Goal: Transaction & Acquisition: Purchase product/service

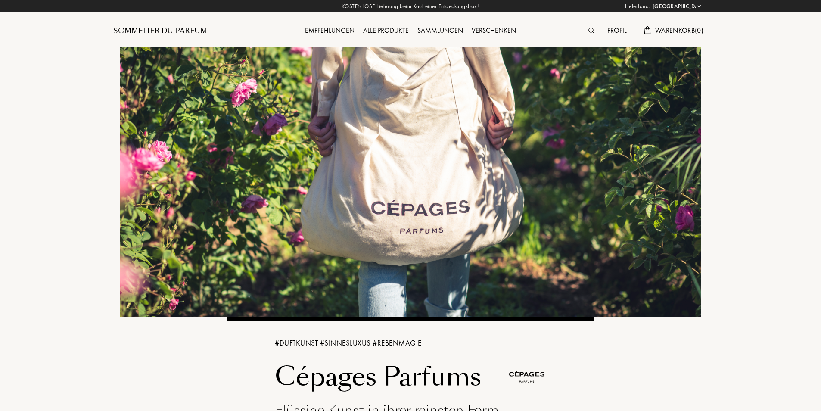
click at [699, 5] on select "Afghanistan Ägypten Albanien Algerien Amerikanische Jungferninseln Andorra Ango…" at bounding box center [677, 6] width 52 height 9
select select "CH"
click at [651, 2] on select "Afghanistan Ägypten Albanien Algerien Amerikanische Jungferninseln Andorra Ango…" at bounding box center [677, 6] width 52 height 9
select select "CH"
click at [617, 30] on div "Profil" at bounding box center [617, 30] width 28 height 11
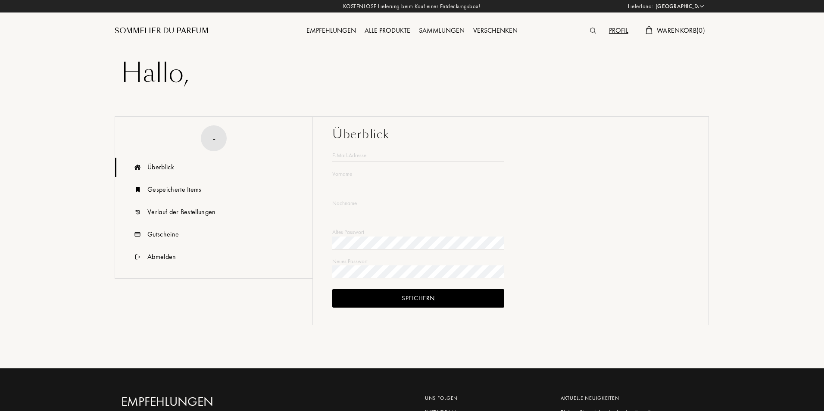
select select "CH"
type input "Beata"
type input "Szewc"
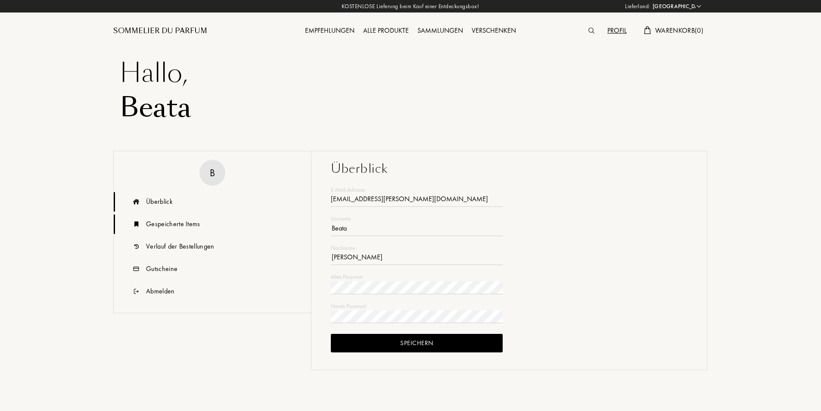
click at [190, 227] on div "Gespeicherte Items" at bounding box center [173, 224] width 54 height 10
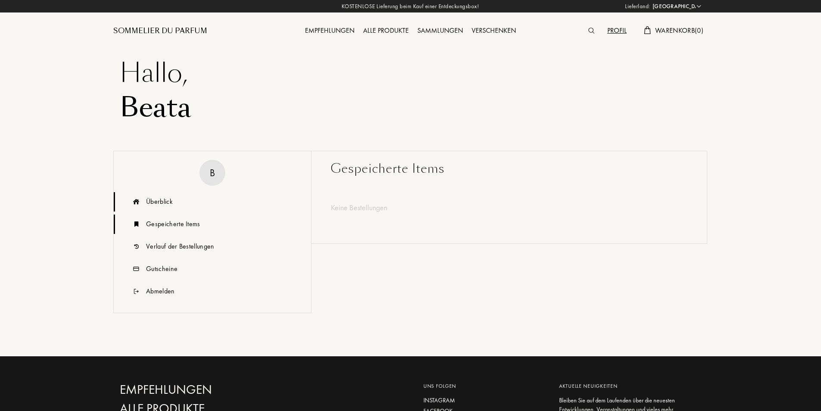
click at [162, 198] on div "Überblick" at bounding box center [159, 202] width 27 height 10
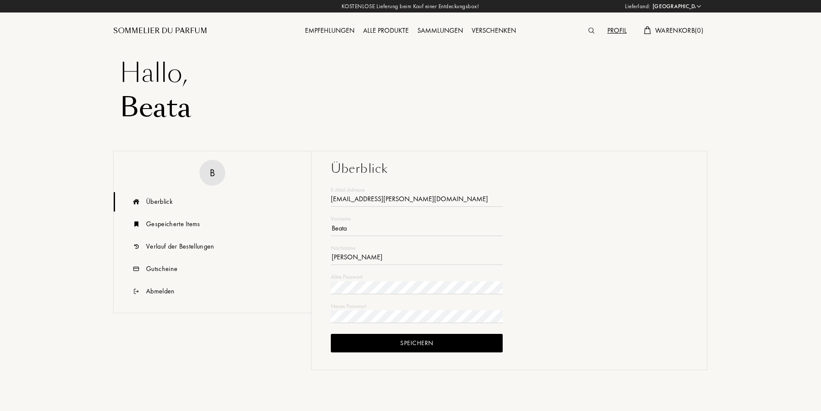
click at [328, 30] on div "Empfehlungen" at bounding box center [330, 30] width 58 height 11
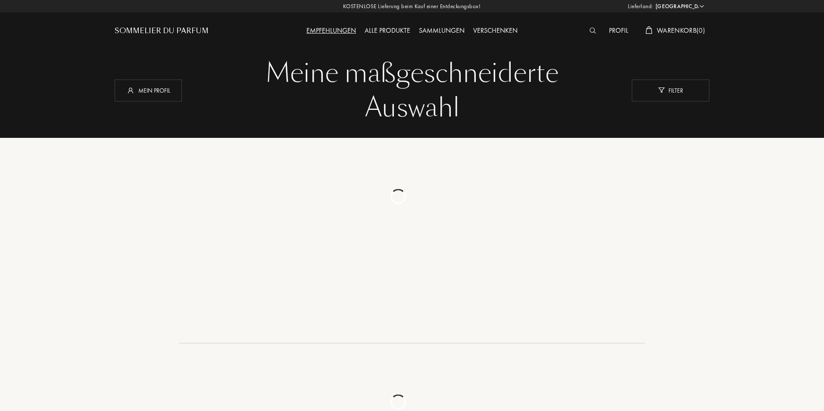
select select "CH"
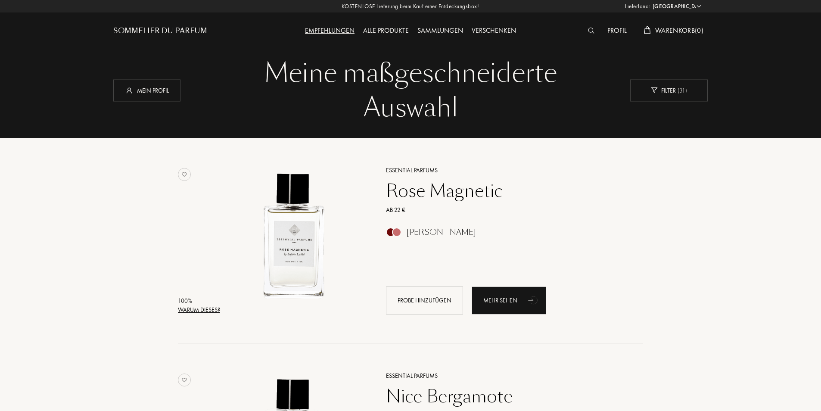
click at [386, 29] on div "Alle Produkte" at bounding box center [386, 30] width 54 height 11
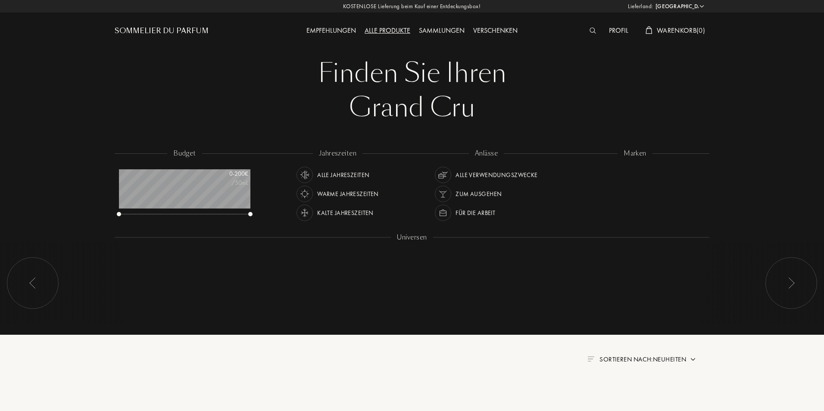
select select "CH"
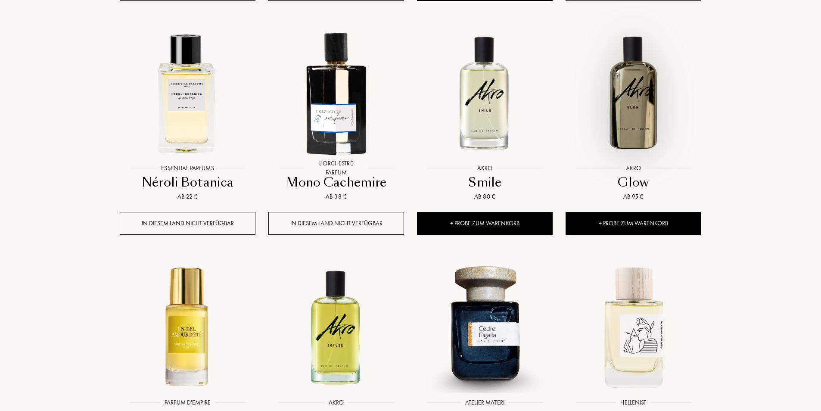
scroll to position [790, 0]
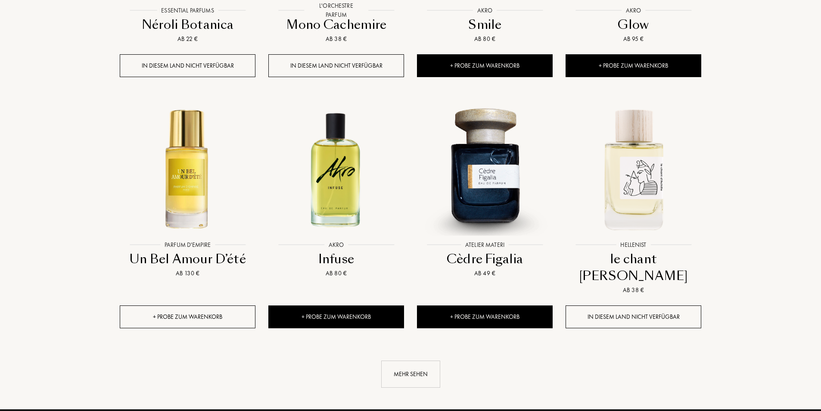
click at [212, 306] on div "+ Probe zum Warenkorb" at bounding box center [188, 317] width 136 height 23
click at [163, 223] on div at bounding box center [187, 176] width 149 height 168
click at [330, 251] on div "Infuse" at bounding box center [336, 259] width 129 height 17
click at [394, 361] on div "Mehr sehen" at bounding box center [410, 374] width 59 height 27
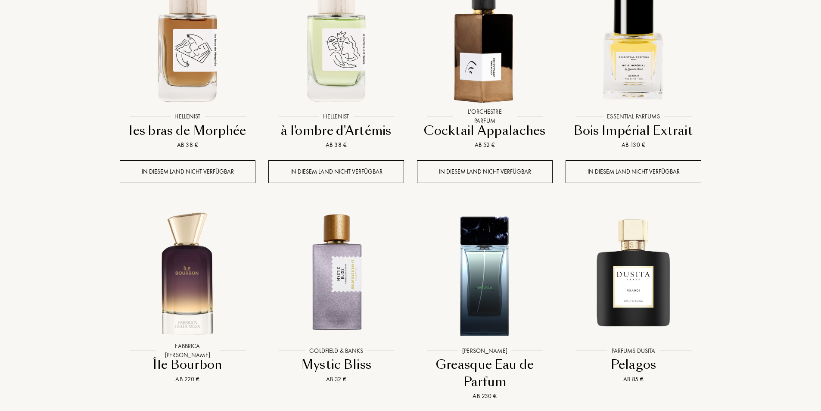
scroll to position [1264, 0]
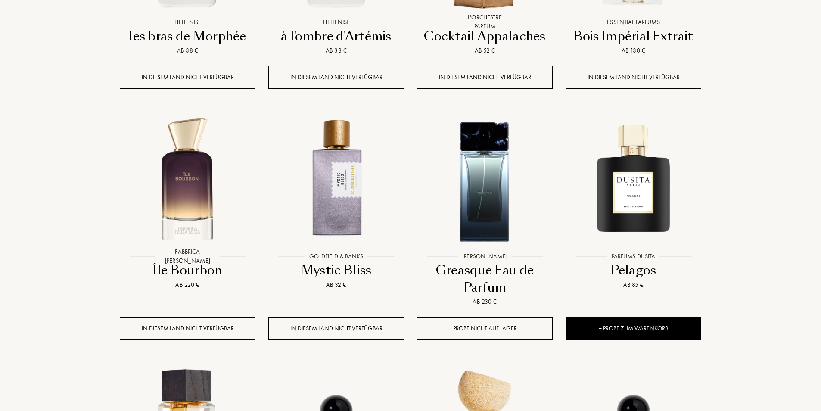
click at [640, 262] on div "Pelagos" at bounding box center [633, 270] width 129 height 17
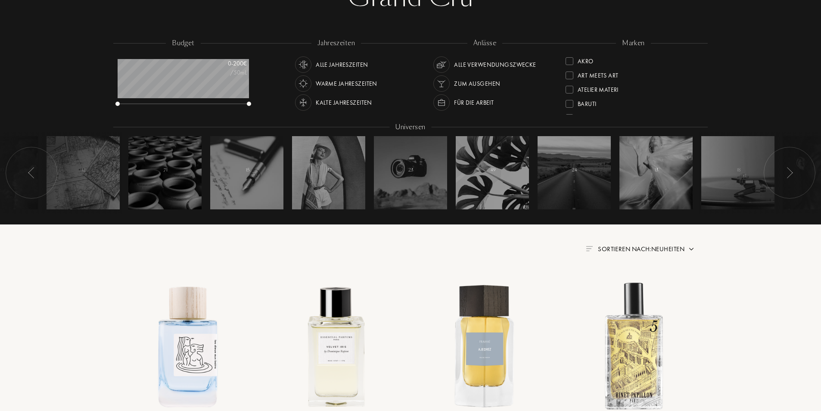
scroll to position [0, 0]
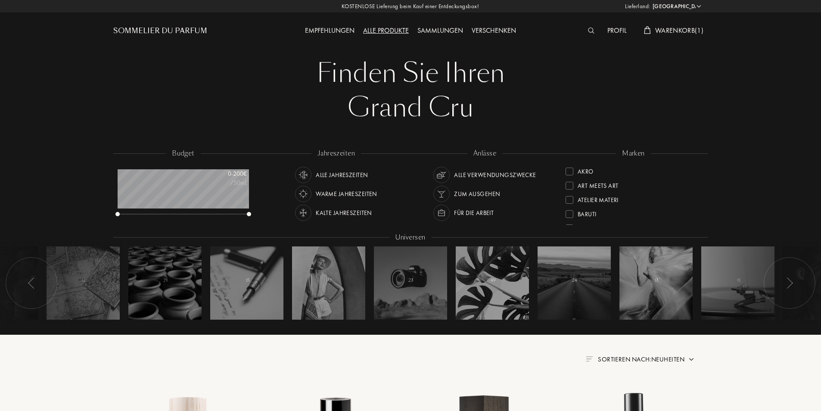
click at [669, 34] on span "Warenkorb ( 1 )" at bounding box center [680, 30] width 48 height 9
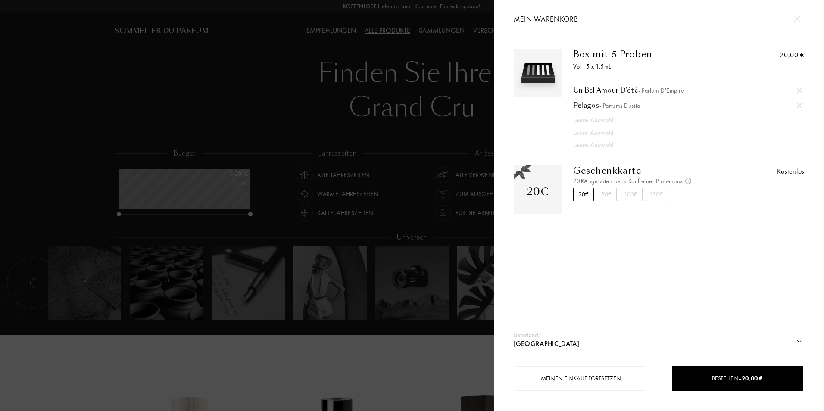
click at [797, 20] on img at bounding box center [797, 19] width 6 height 6
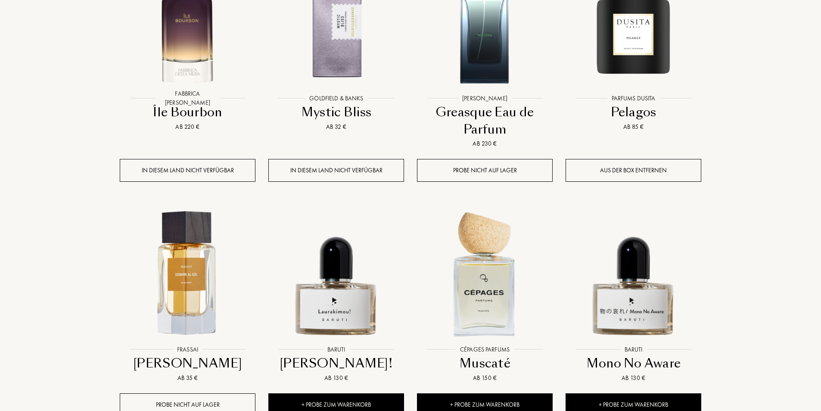
scroll to position [1580, 0]
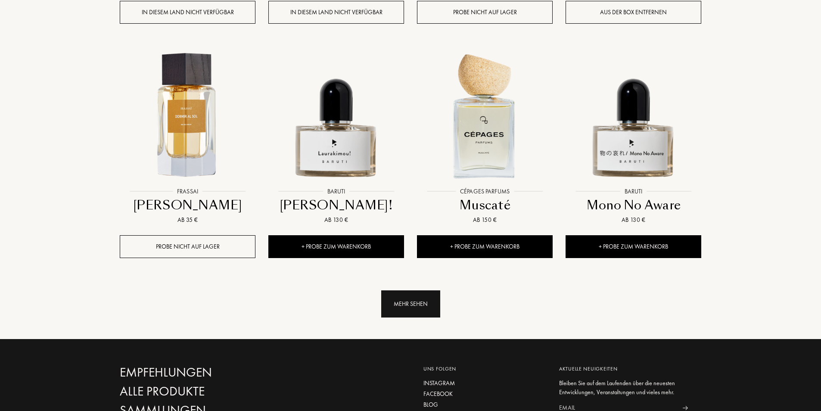
click at [415, 290] on div "Mehr sehen" at bounding box center [410, 303] width 59 height 27
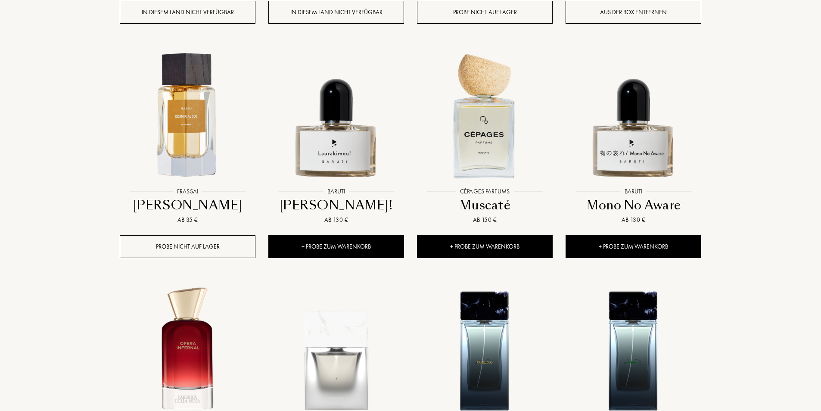
click at [491, 197] on div "Muscaté" at bounding box center [485, 205] width 129 height 17
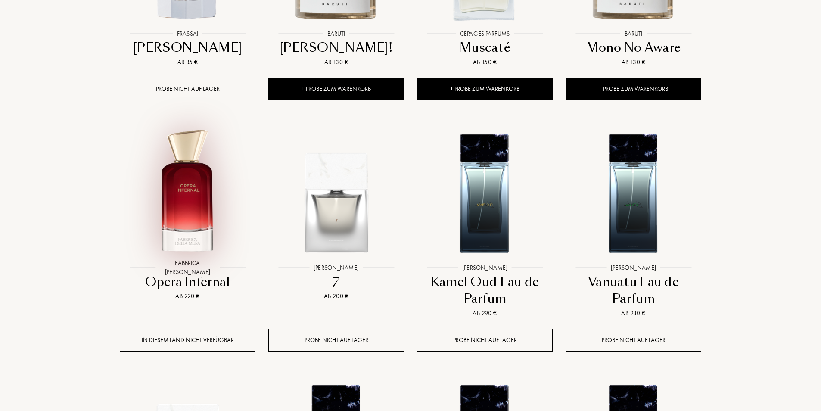
click at [201, 229] on div at bounding box center [187, 200] width 149 height 168
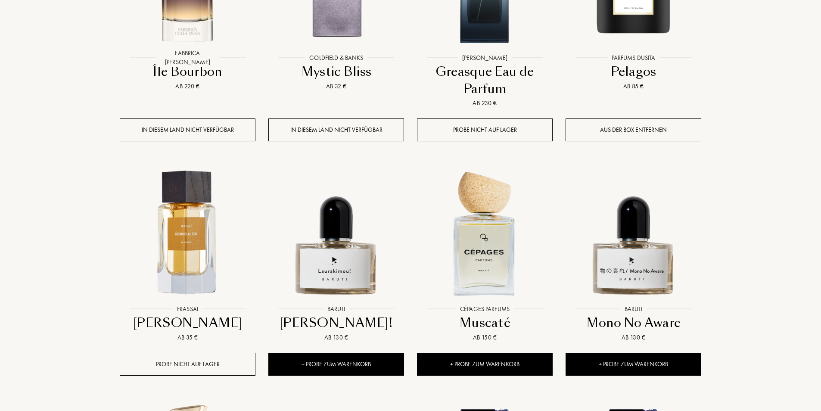
scroll to position [1422, 0]
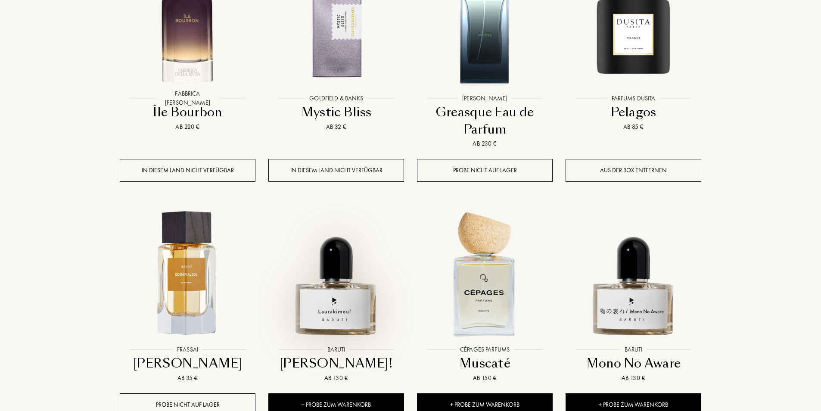
click at [343, 306] on div at bounding box center [336, 281] width 149 height 168
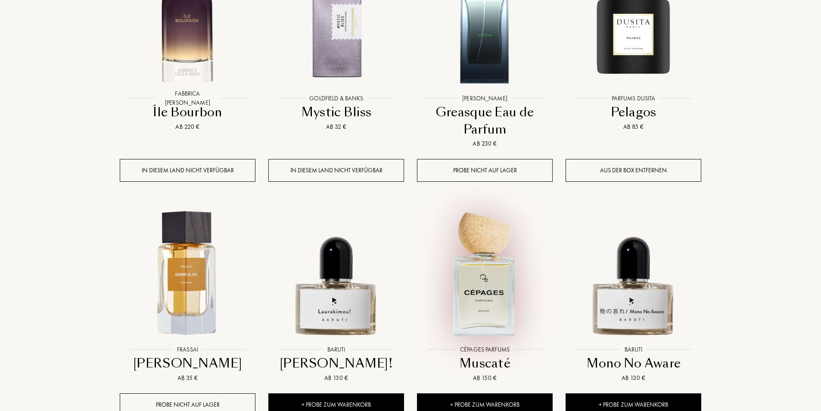
click at [478, 312] on div at bounding box center [485, 281] width 149 height 168
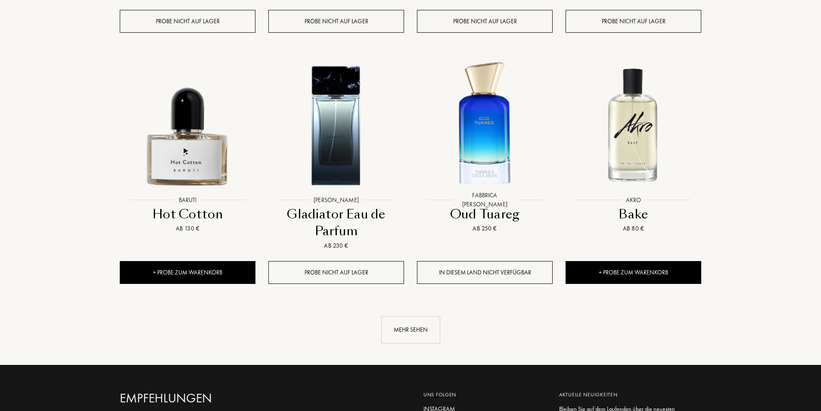
scroll to position [2370, 0]
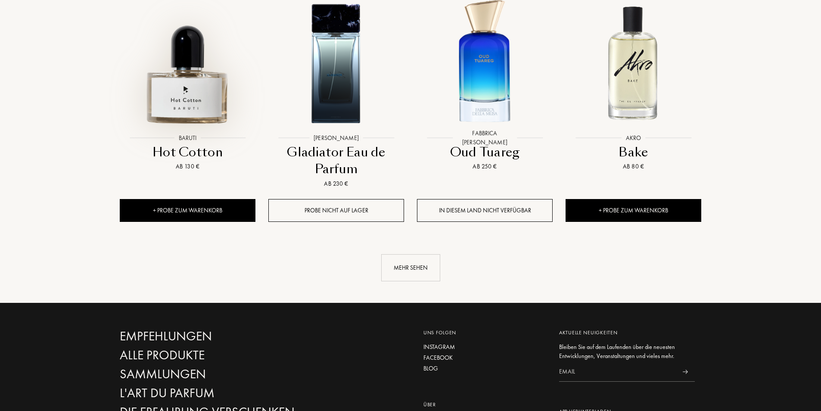
click at [185, 102] on div at bounding box center [187, 70] width 149 height 168
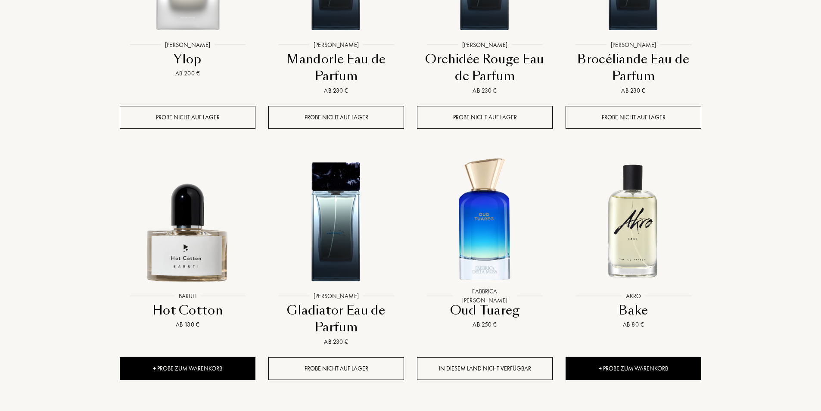
click at [630, 260] on div at bounding box center [633, 228] width 149 height 168
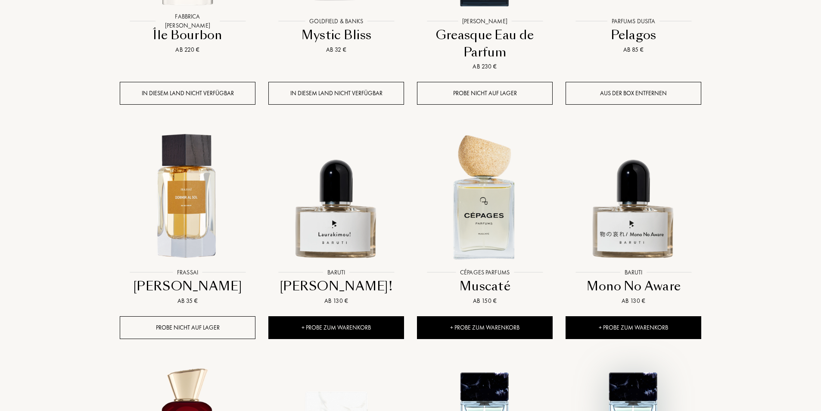
scroll to position [1422, 0]
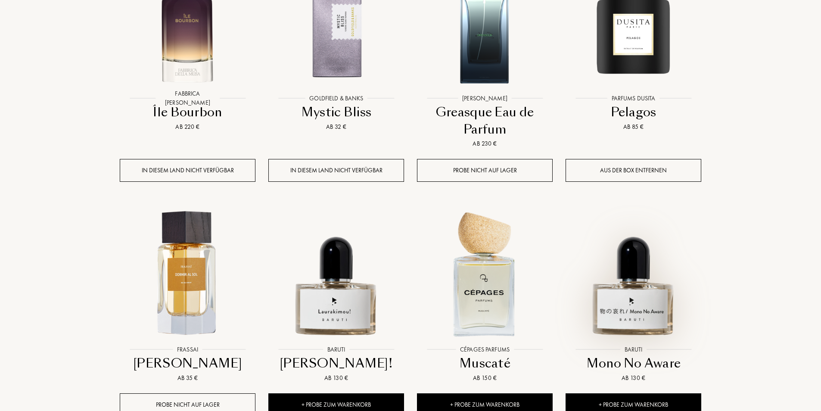
click at [633, 250] on img at bounding box center [634, 273] width 134 height 134
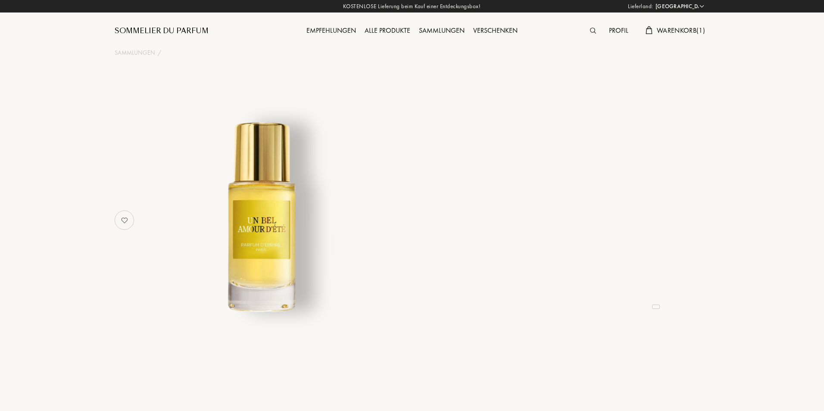
select select "CH"
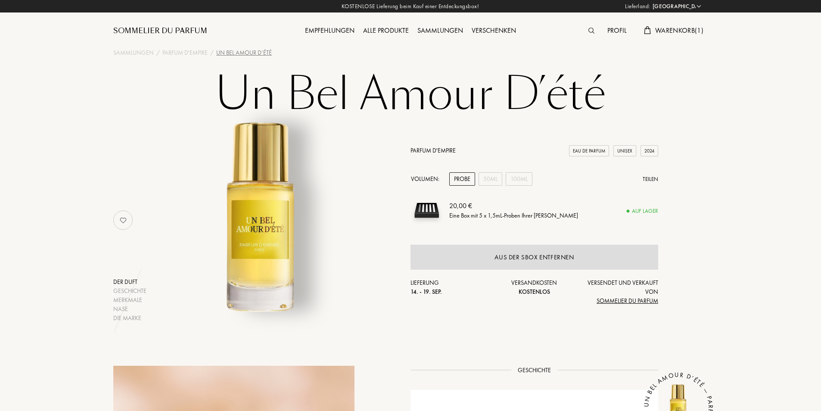
click at [462, 179] on div "Probe" at bounding box center [463, 178] width 26 height 13
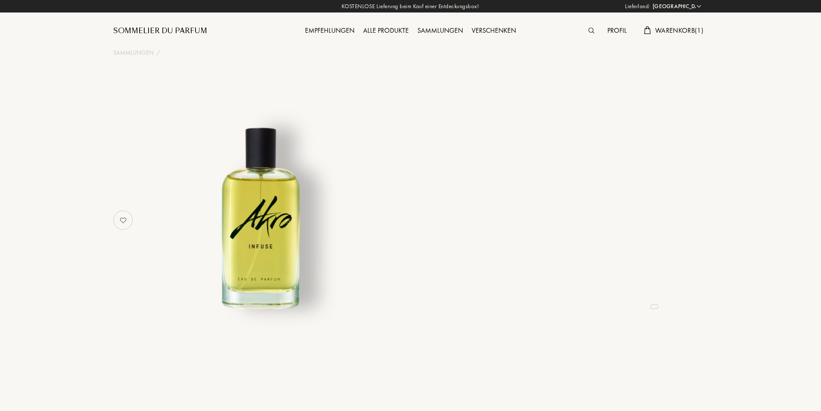
select select "CH"
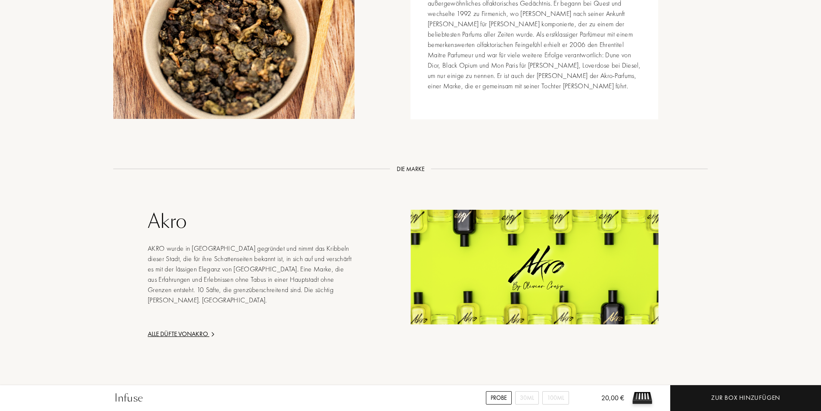
scroll to position [1106, 0]
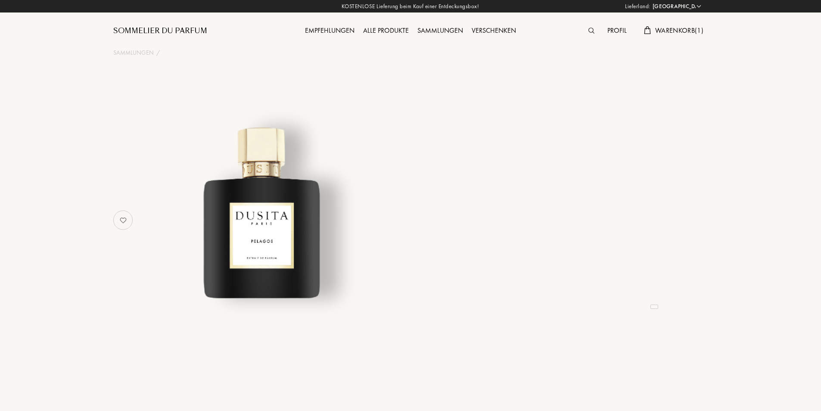
select select "CH"
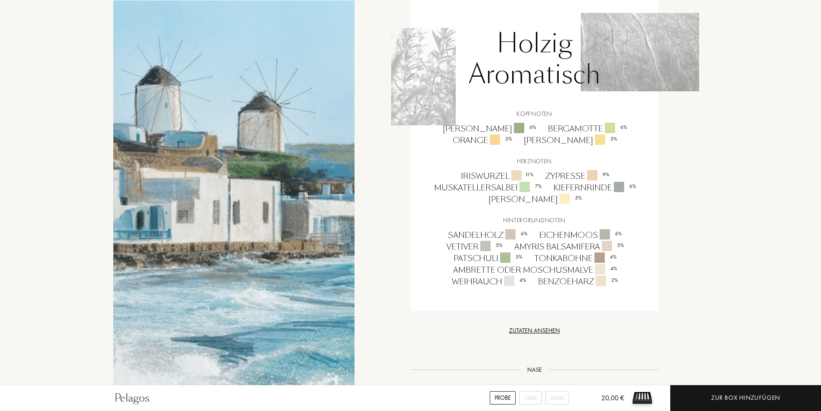
scroll to position [632, 0]
click at [504, 398] on div "Probe" at bounding box center [503, 397] width 26 height 13
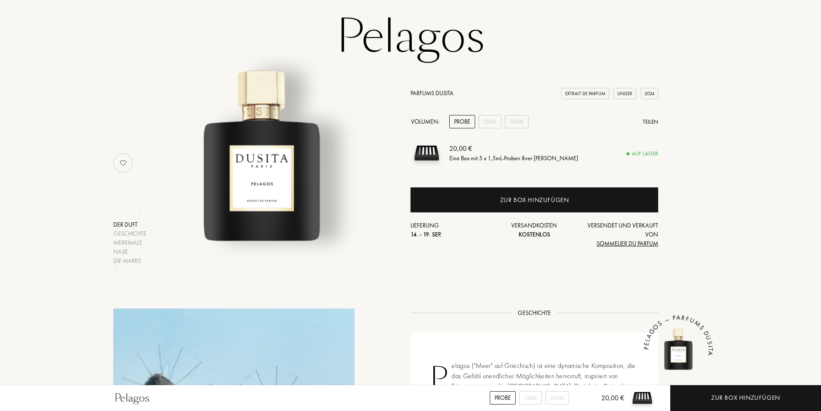
scroll to position [0, 0]
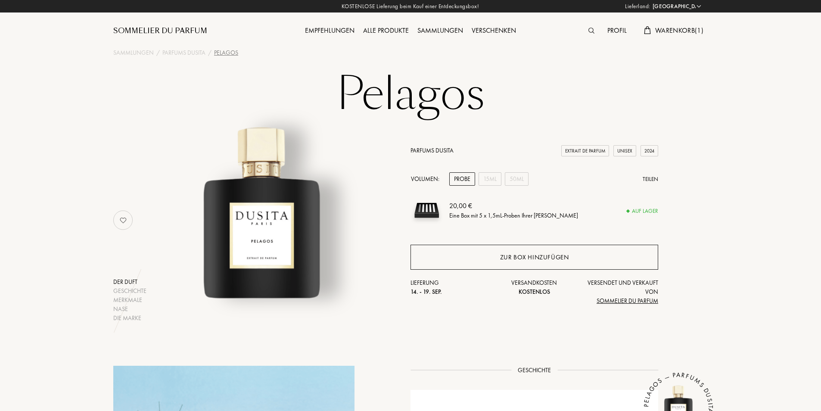
click at [530, 256] on div "Zur Box hinzufügen" at bounding box center [534, 258] width 69 height 10
click at [459, 177] on div "Probe" at bounding box center [463, 178] width 26 height 13
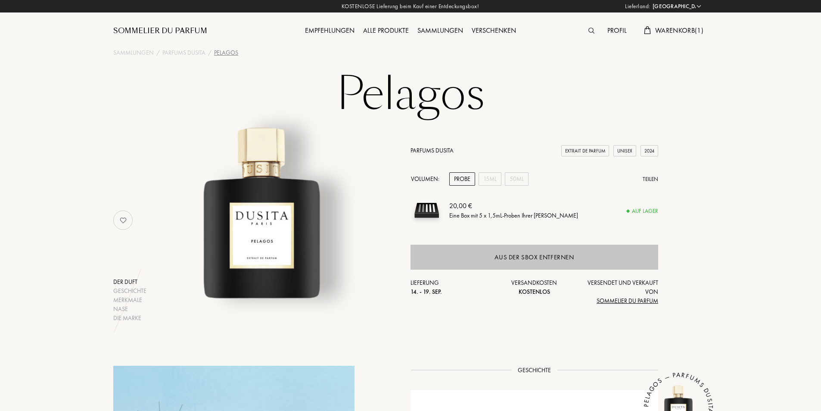
click at [517, 262] on div "Aus der SBox entfernen" at bounding box center [534, 258] width 79 height 10
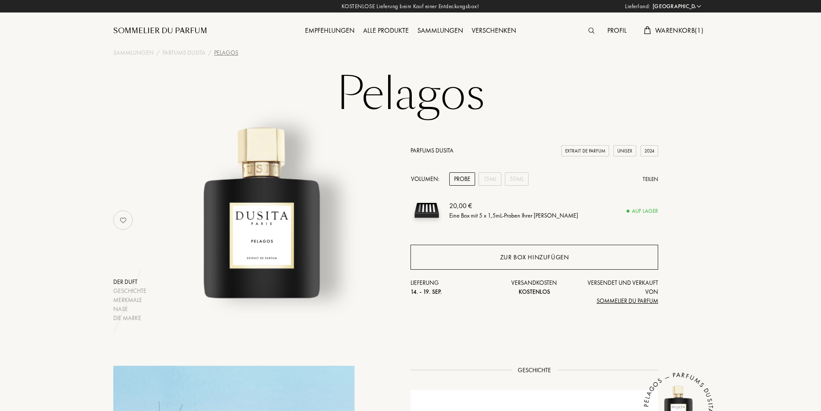
click at [536, 254] on div "Zur Box hinzufügen" at bounding box center [534, 258] width 69 height 10
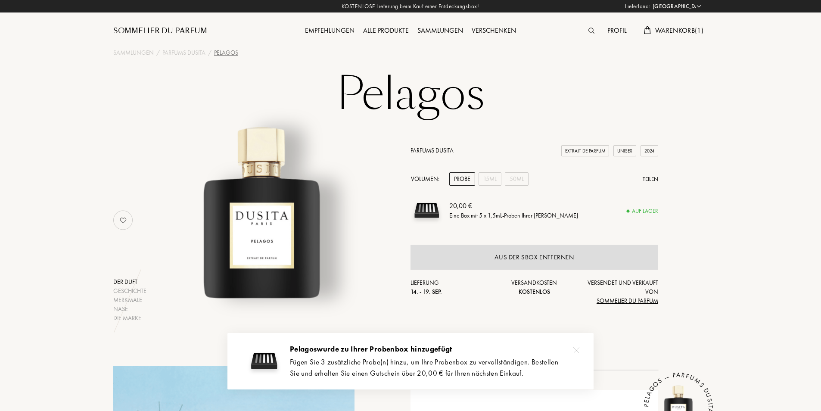
click at [673, 29] on span "Warenkorb ( 1 )" at bounding box center [680, 30] width 48 height 9
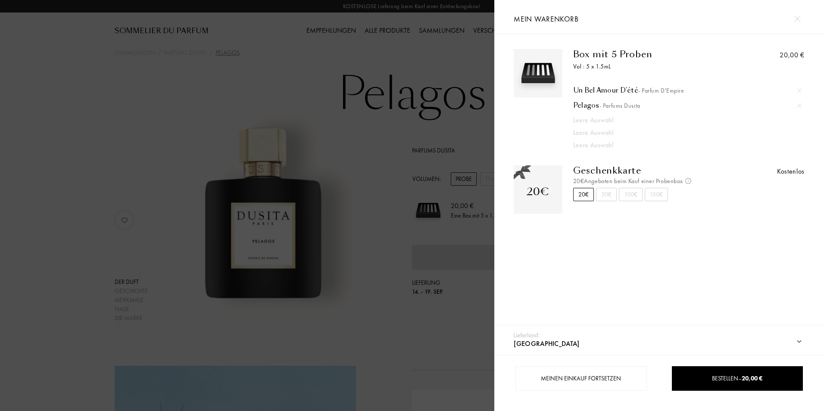
click at [797, 19] on img at bounding box center [797, 19] width 6 height 6
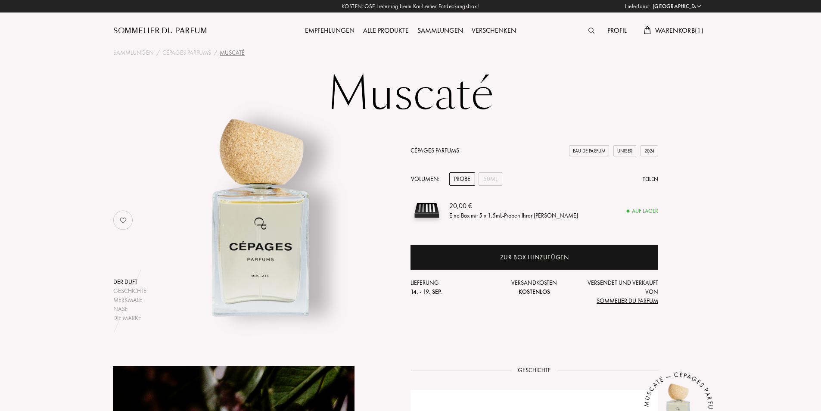
select select "CH"
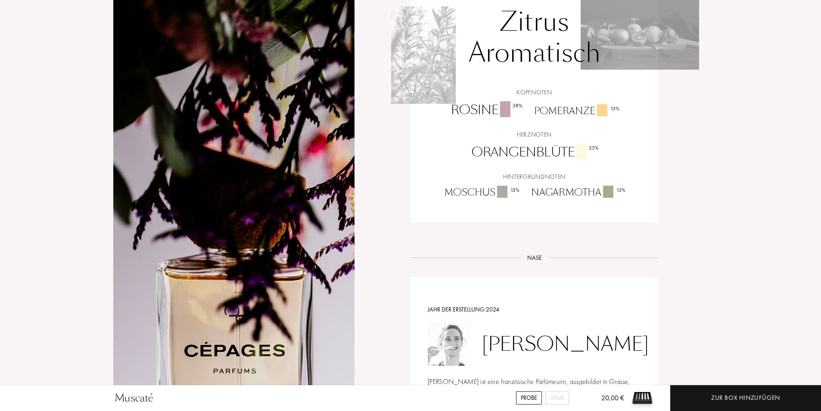
scroll to position [790, 0]
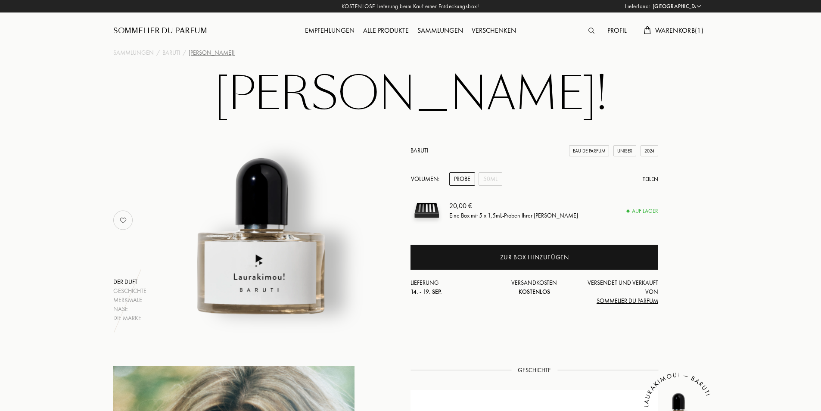
select select "CH"
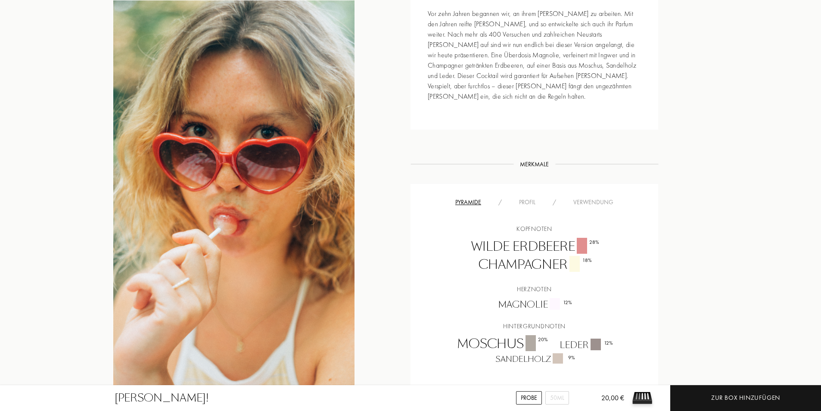
scroll to position [474, 0]
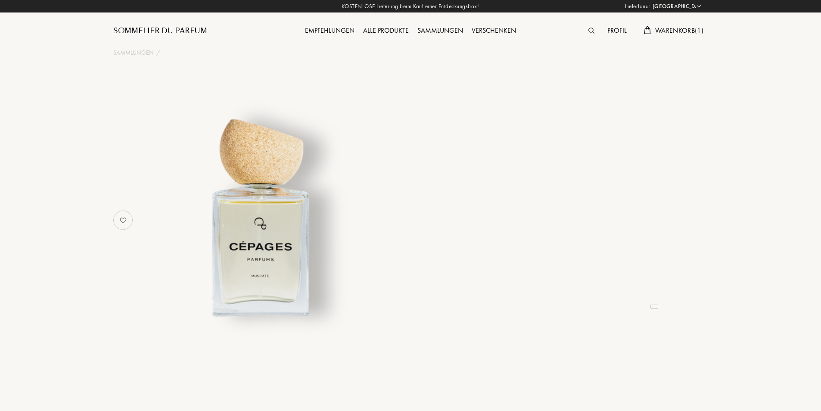
select select "CH"
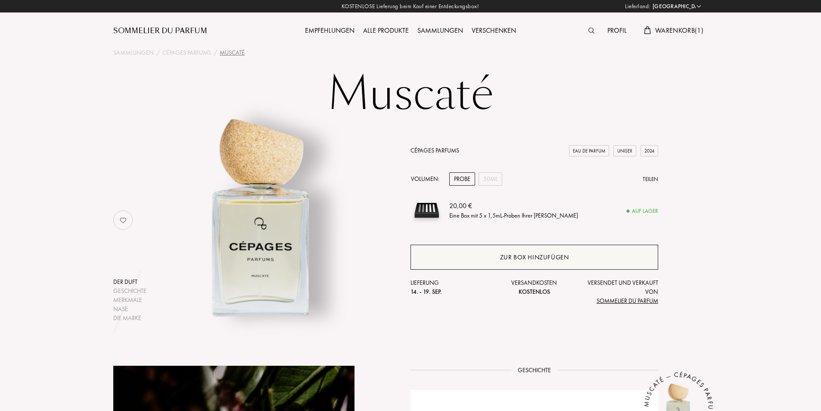
click at [531, 258] on div "Zur Box hinzufügen" at bounding box center [534, 258] width 69 height 10
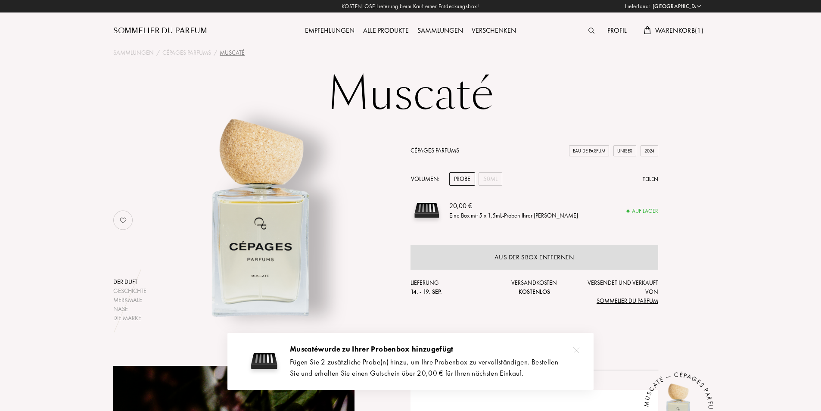
click at [668, 28] on span "Warenkorb ( 1 )" at bounding box center [680, 30] width 48 height 9
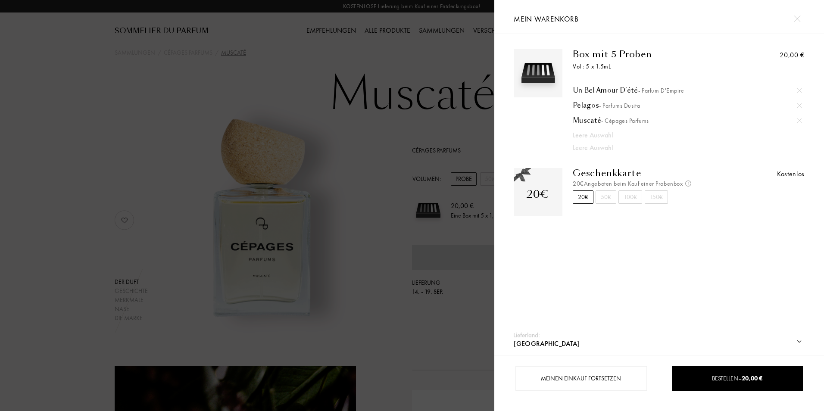
click at [113, 150] on div at bounding box center [247, 205] width 494 height 411
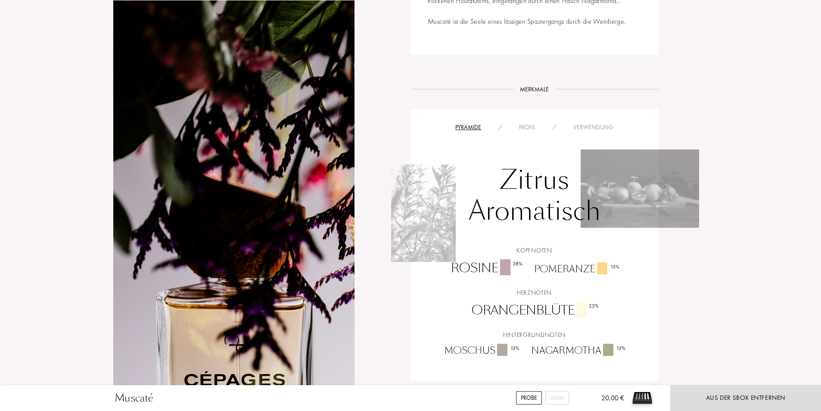
scroll to position [632, 0]
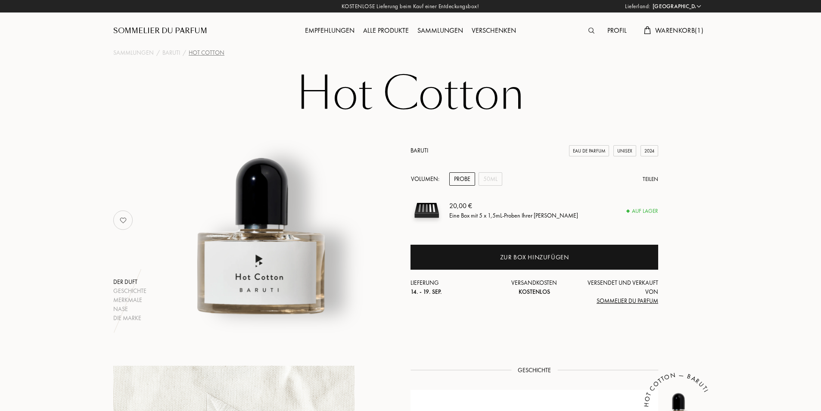
select select "CH"
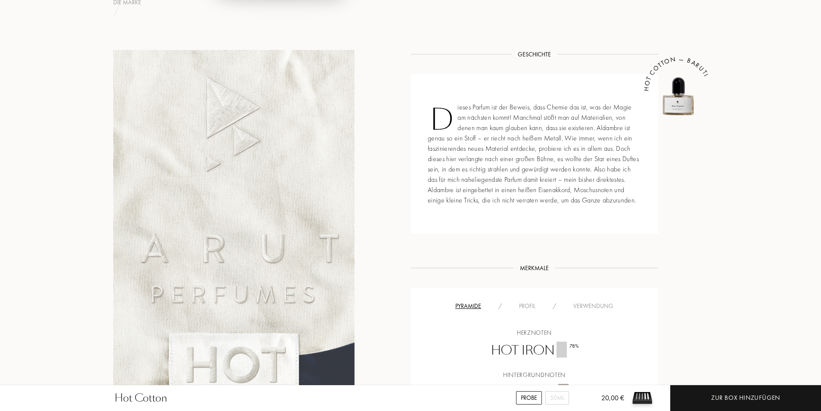
scroll to position [474, 0]
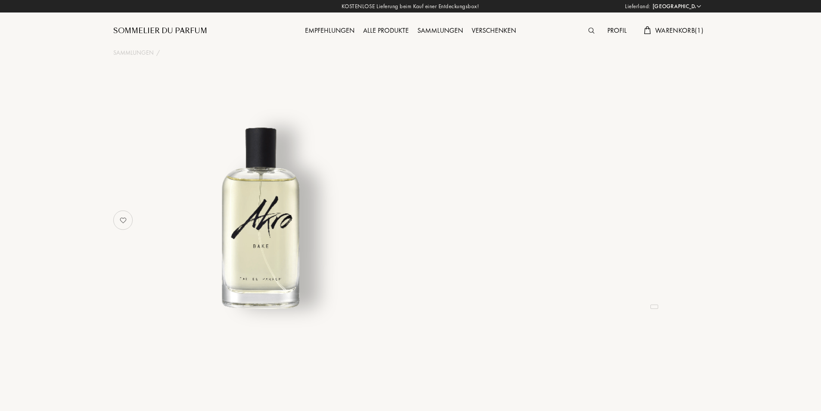
select select "CH"
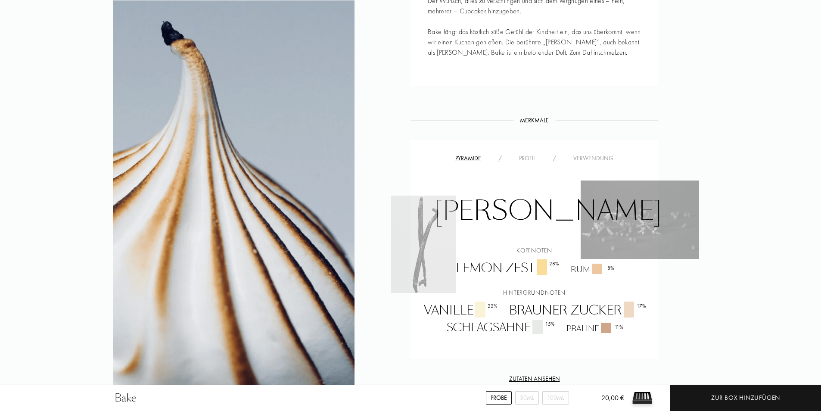
scroll to position [158, 0]
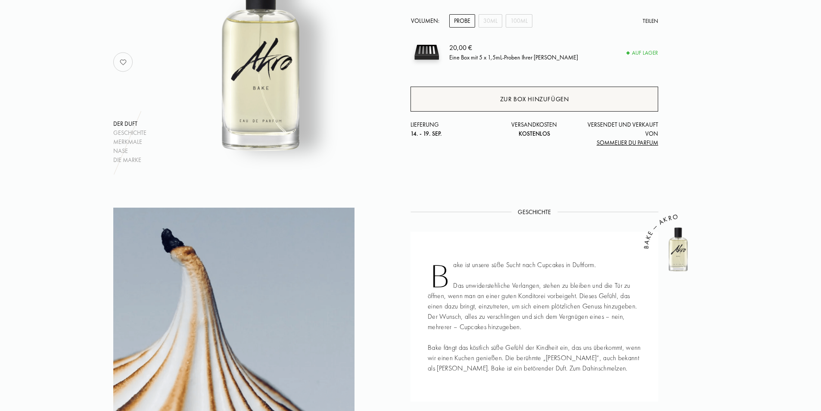
click at [521, 99] on div "Zur Box hinzufügen" at bounding box center [534, 99] width 69 height 10
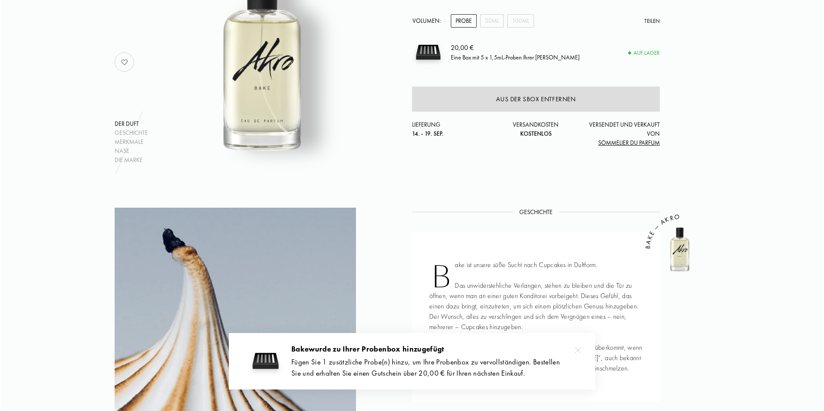
scroll to position [0, 0]
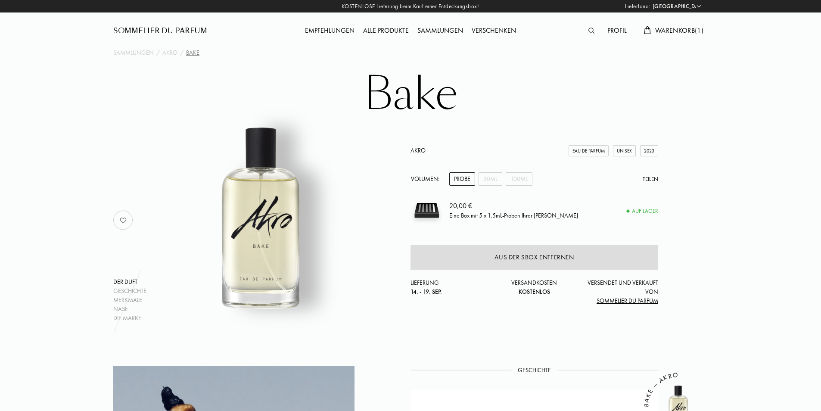
click at [677, 33] on span "Warenkorb ( 1 )" at bounding box center [680, 30] width 48 height 9
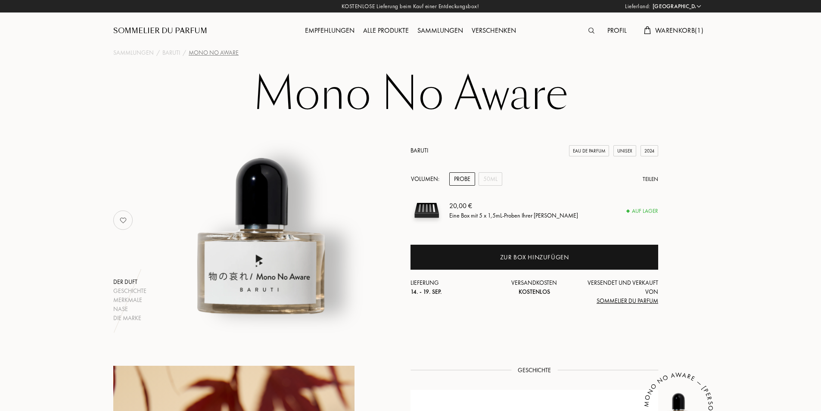
select select "CH"
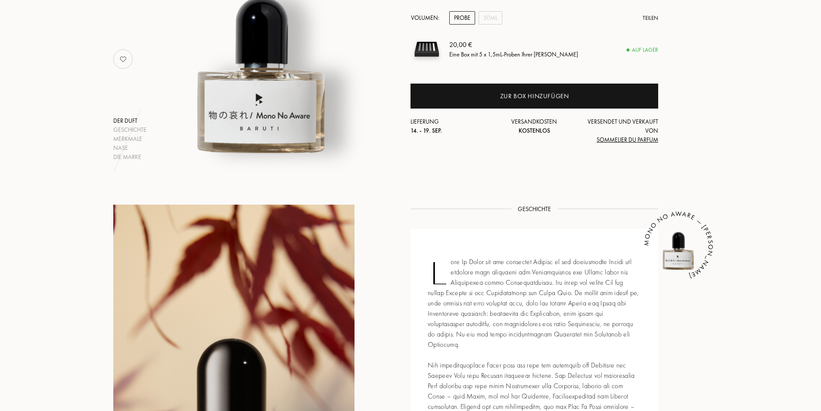
scroll to position [158, 0]
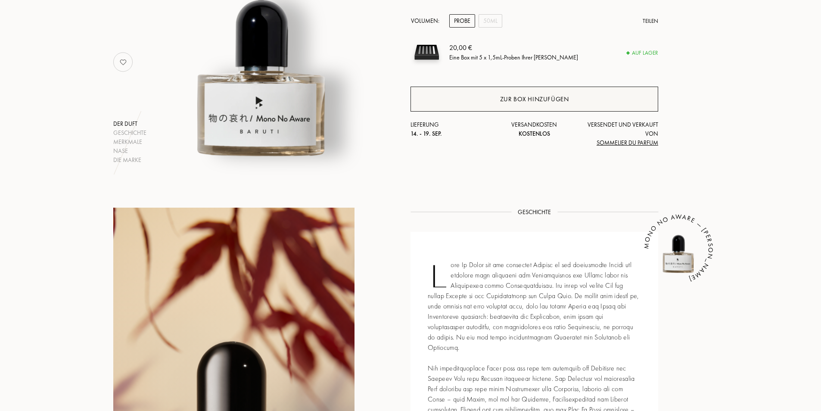
click at [542, 99] on div "Zur Box hinzufügen" at bounding box center [534, 99] width 69 height 10
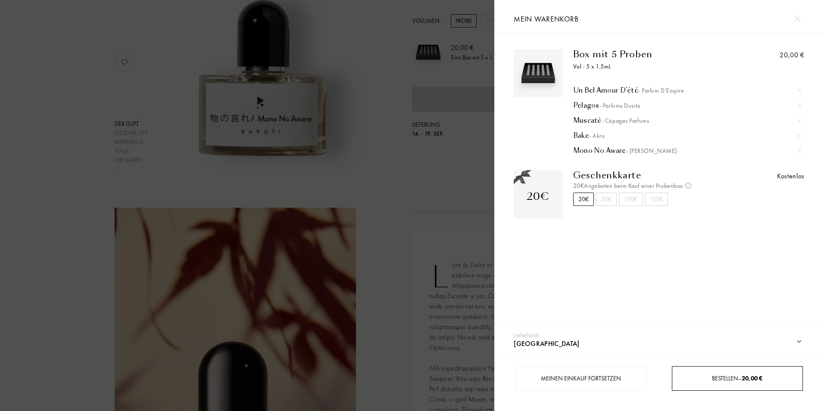
click at [733, 378] on span "Bestellen – 20,00 €" at bounding box center [737, 379] width 50 height 8
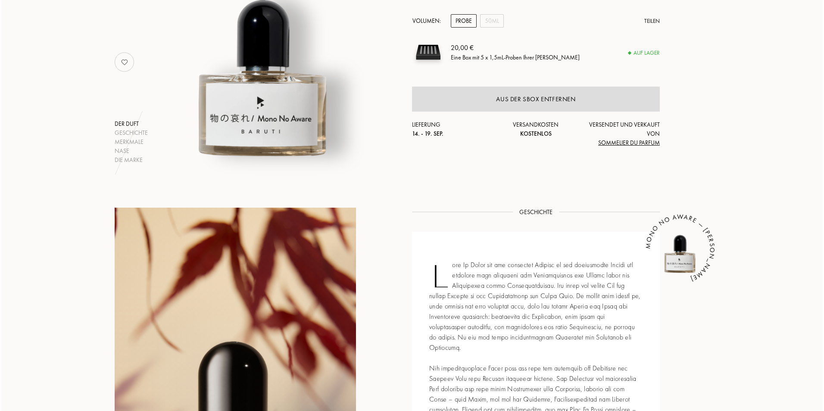
scroll to position [0, 0]
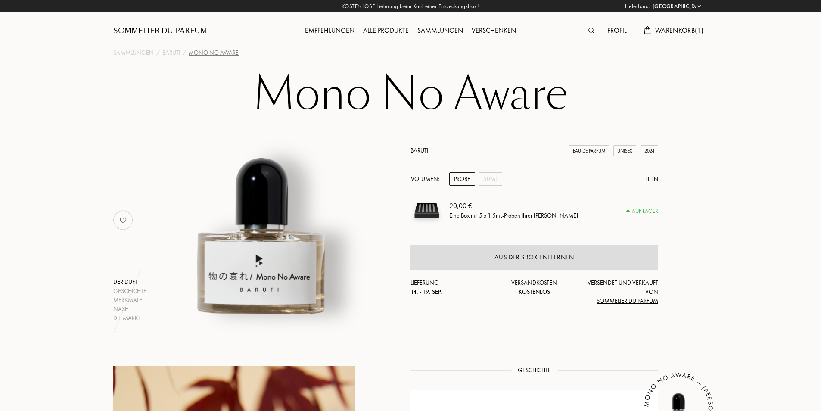
click at [679, 31] on span "Warenkorb ( 1 )" at bounding box center [680, 30] width 48 height 9
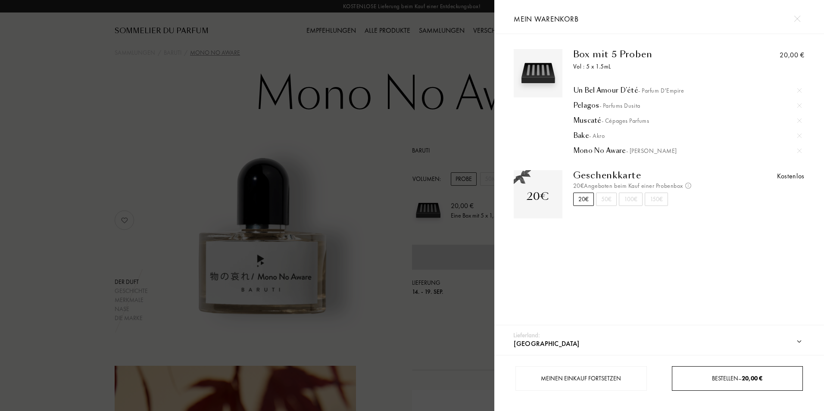
click at [731, 381] on span "Bestellen – 20,00 €" at bounding box center [737, 379] width 50 height 8
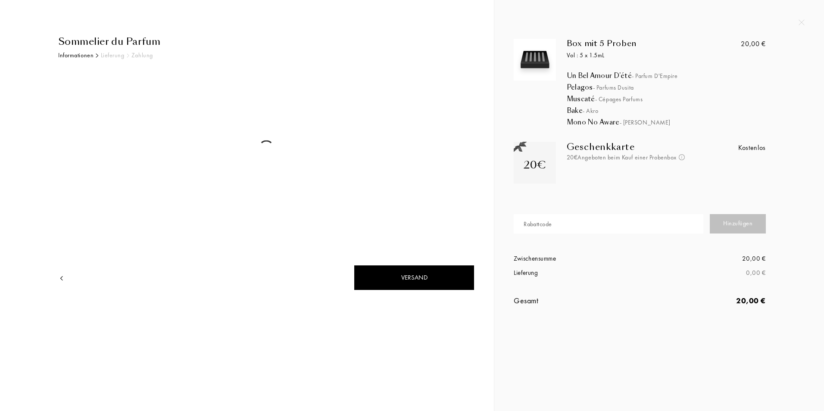
select select "CH"
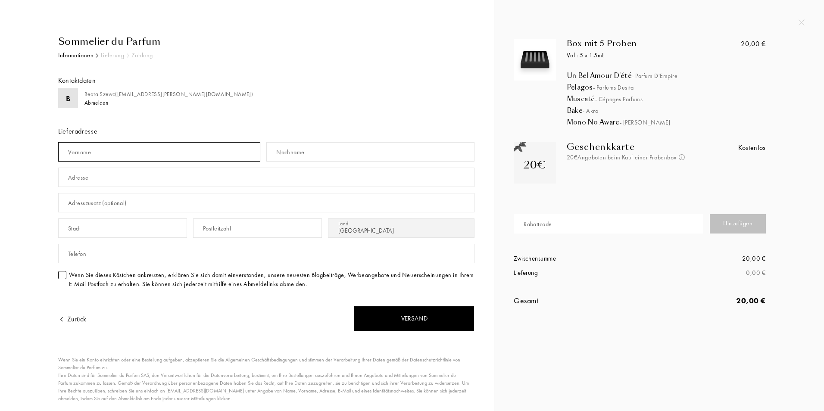
click at [123, 157] on input "text" at bounding box center [159, 151] width 202 height 19
type input "Beata"
type input "Szewc"
click at [129, 176] on input "text" at bounding box center [266, 177] width 416 height 19
type input "Eichbühlstrasse 53"
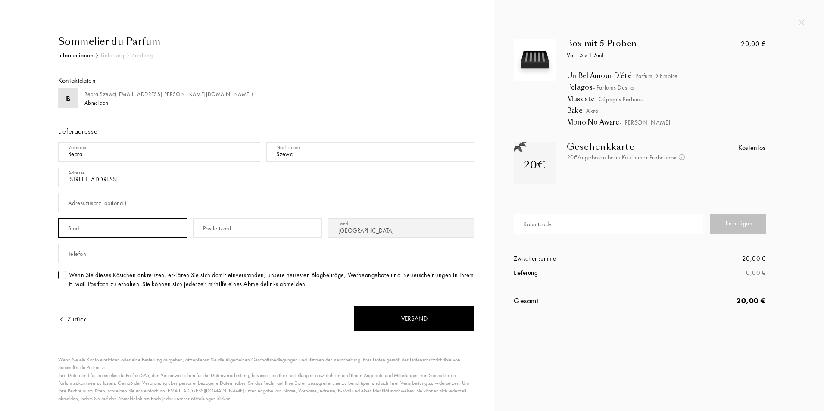
click at [128, 234] on input "text" at bounding box center [122, 228] width 129 height 19
type input "Zürich"
click at [267, 227] on input "text" at bounding box center [257, 228] width 129 height 19
type input "8004"
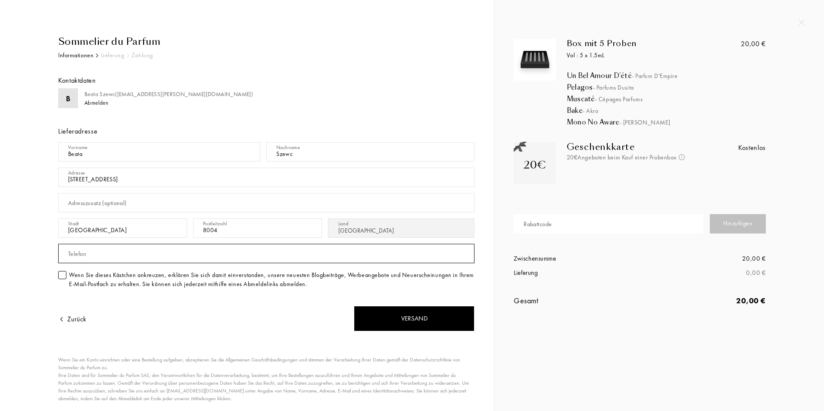
click at [100, 256] on input "text" at bounding box center [266, 253] width 416 height 19
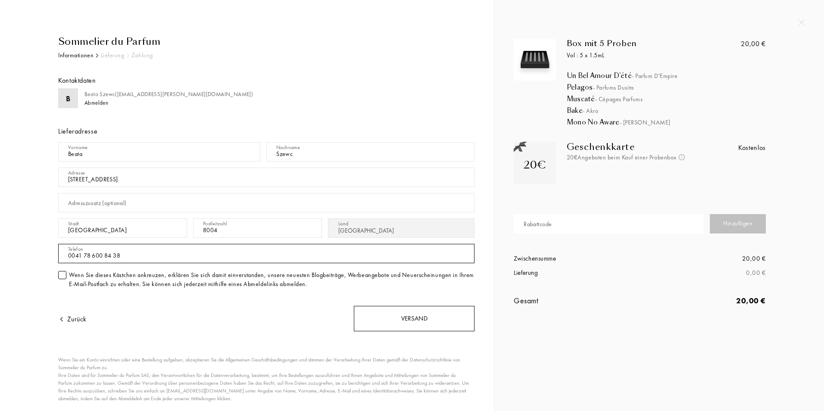
type input "0041 78 600 84 38"
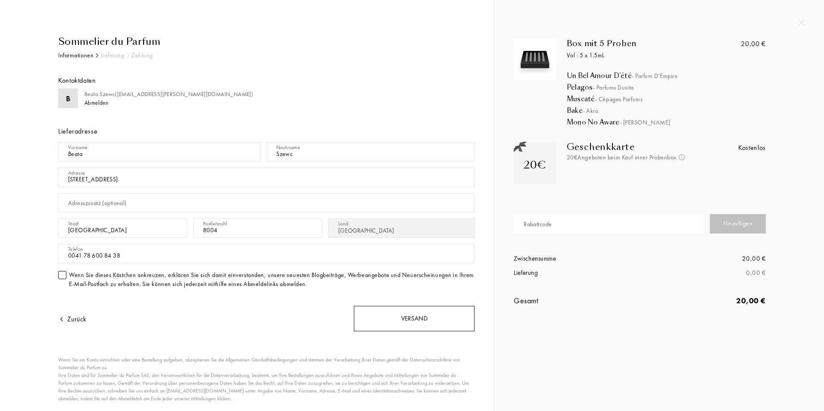
click at [411, 315] on div "Versand" at bounding box center [414, 318] width 121 height 25
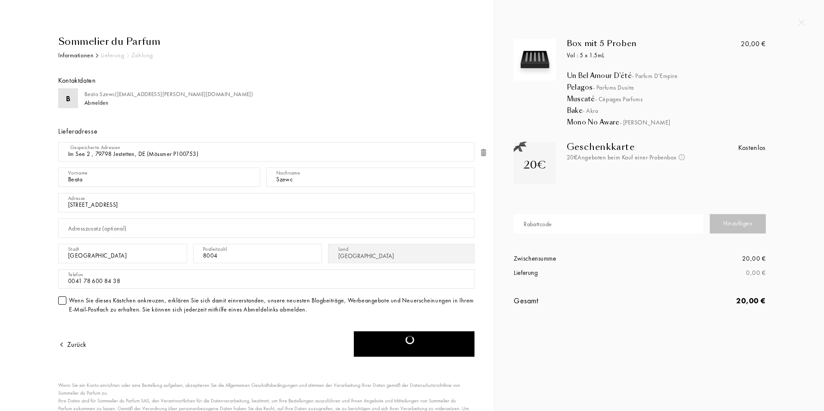
click at [483, 153] on img at bounding box center [483, 152] width 9 height 9
click at [609, 225] on input "text" at bounding box center [609, 223] width 190 height 19
click at [81, 345] on div "Zurück" at bounding box center [72, 345] width 28 height 10
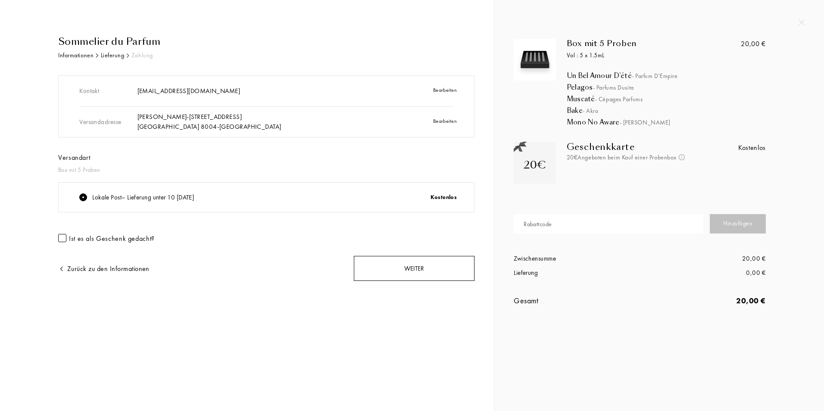
click at [417, 265] on div "Weiter" at bounding box center [414, 268] width 121 height 25
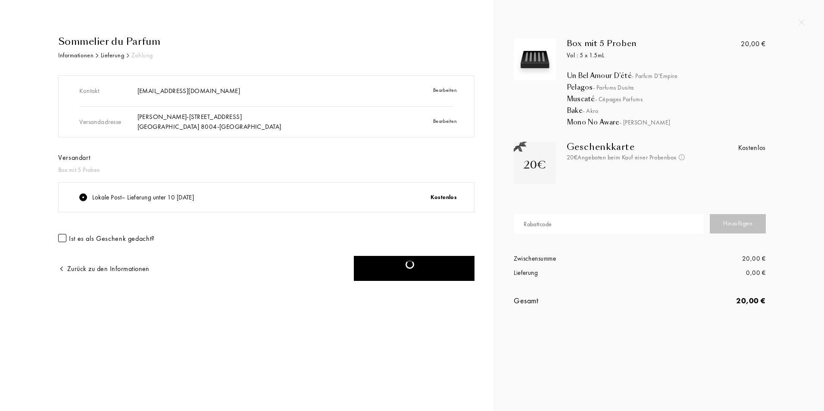
click at [431, 266] on div "Weiter" at bounding box center [414, 268] width 121 height 25
click at [194, 196] on div "Lokale Post – Lieferung unter 10 nach 15 Tage" at bounding box center [143, 198] width 102 height 10
click at [430, 274] on div "Weiter" at bounding box center [414, 268] width 121 height 25
click at [367, 374] on div "Sommelier du Parfum Informationen Lieferung Zahlung Kontakt beata.szewc@gmx.ch …" at bounding box center [247, 205] width 494 height 411
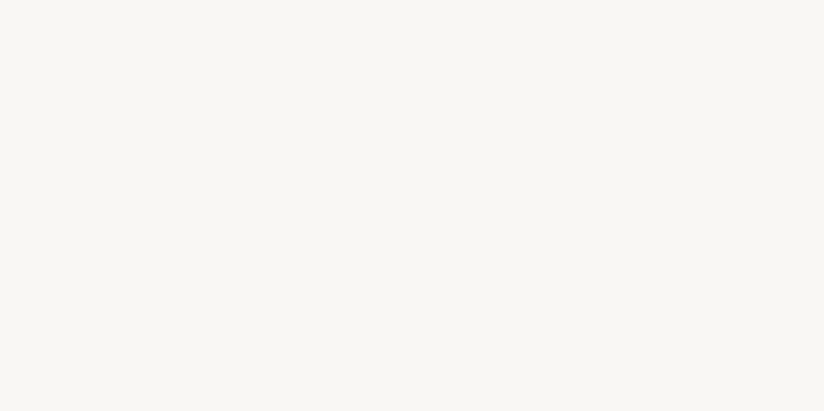
click at [326, 0] on html at bounding box center [412, 0] width 824 height 0
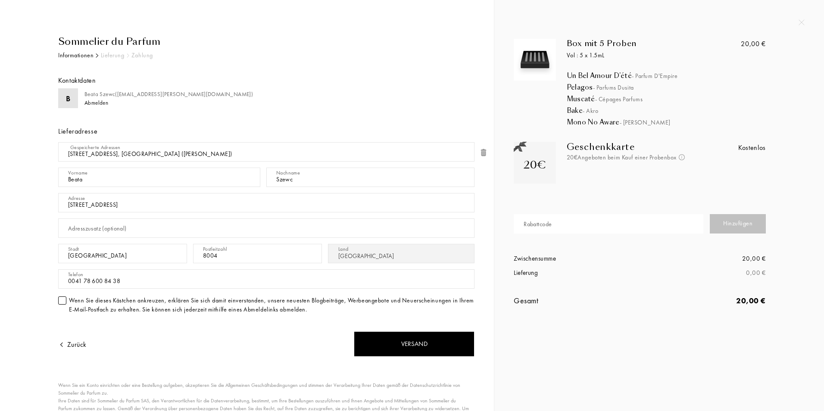
select select "CH"
click at [429, 347] on div "Versand" at bounding box center [414, 343] width 121 height 25
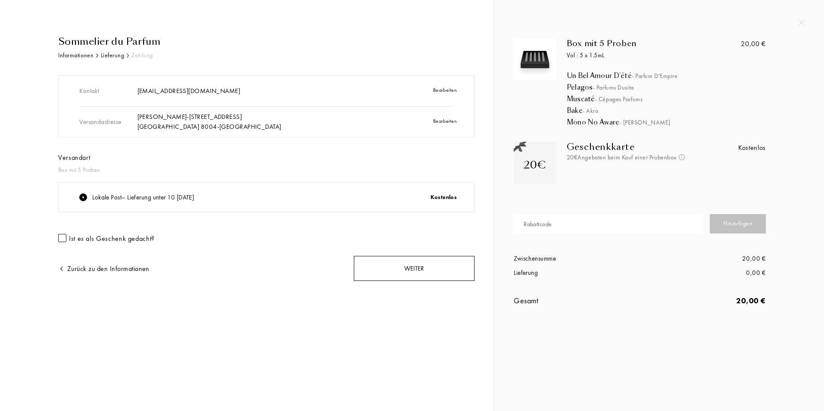
click at [407, 268] on div "Weiter" at bounding box center [414, 268] width 121 height 25
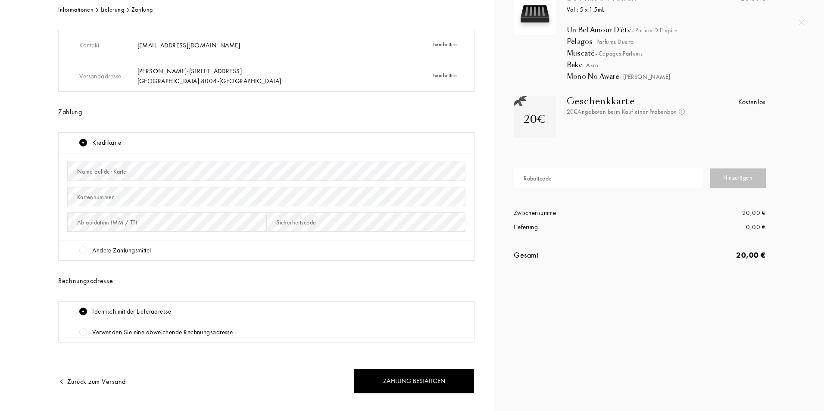
scroll to position [66, 0]
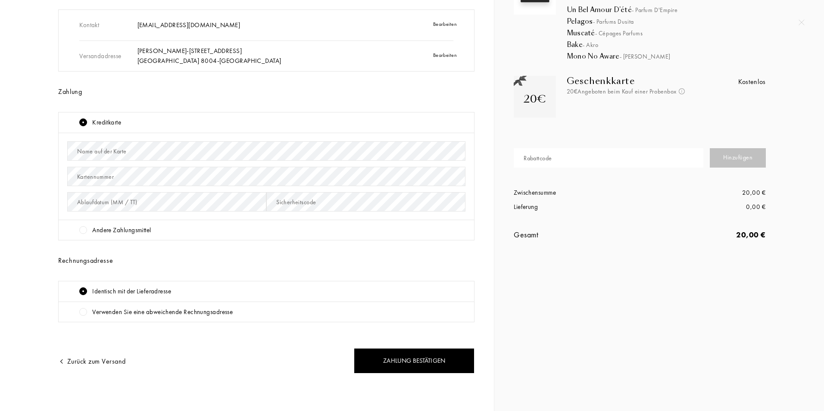
click at [83, 231] on div at bounding box center [83, 230] width 8 height 8
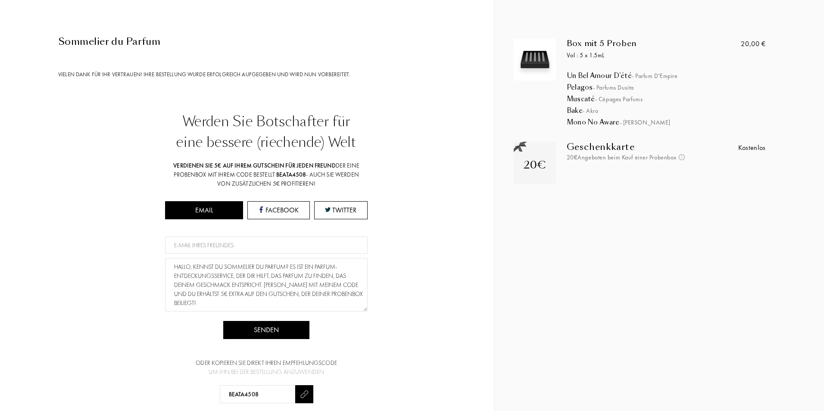
scroll to position [73, 0]
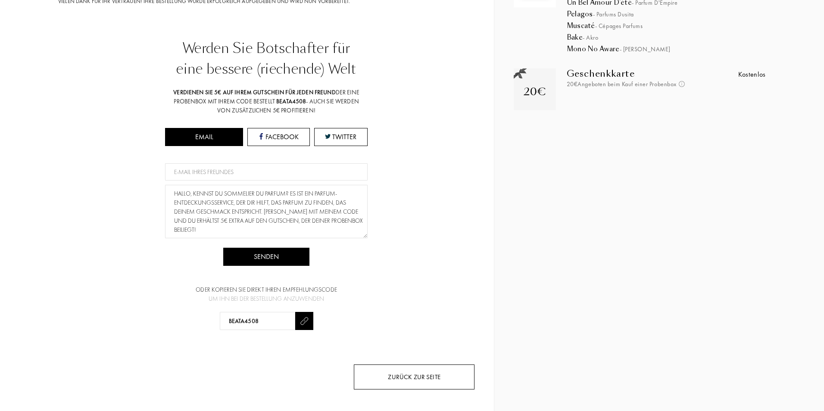
click at [423, 378] on div "Zurück zur Seite" at bounding box center [414, 377] width 121 height 25
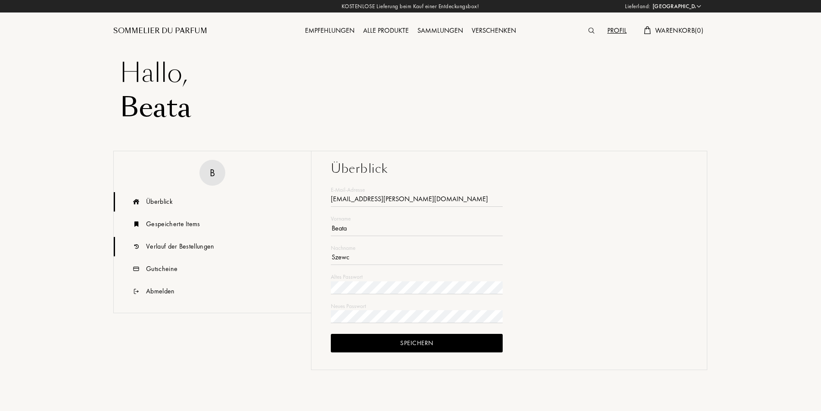
click at [188, 245] on div "Verlauf der Bestellungen" at bounding box center [180, 246] width 69 height 10
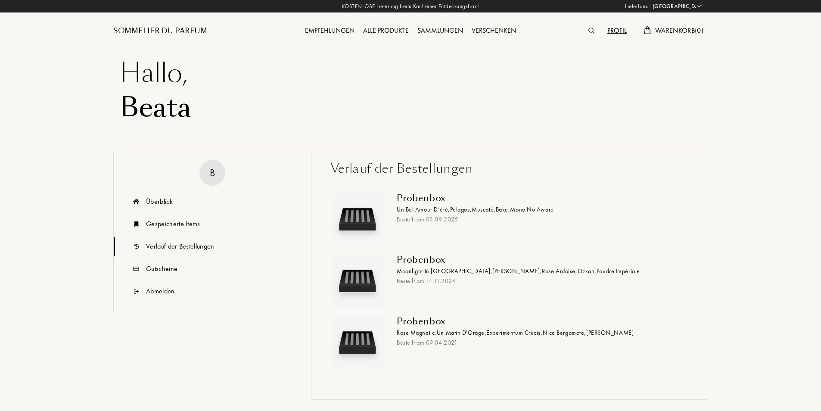
click at [441, 212] on span "Un Bel Amour D’été ," at bounding box center [423, 210] width 53 height 8
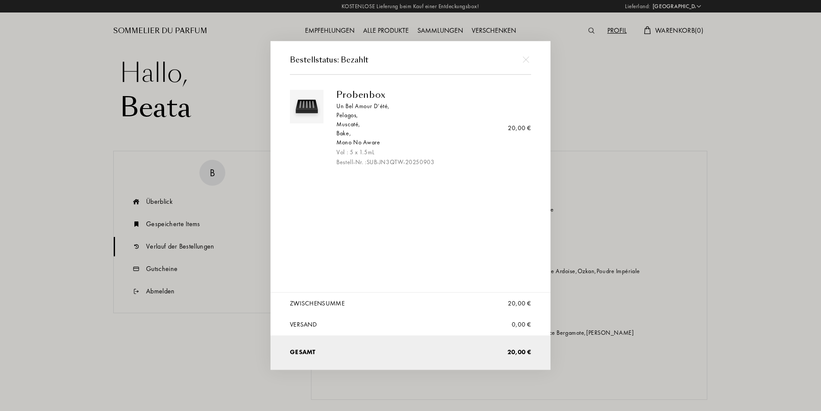
click at [369, 96] on div "Probenbox" at bounding box center [431, 95] width 188 height 10
click at [369, 95] on div "Probenbox" at bounding box center [431, 95] width 188 height 10
click at [354, 163] on div "Bestell-Nr. : SUB-JN3QTW-20250903" at bounding box center [431, 162] width 188 height 9
click at [395, 162] on div "Bestell-Nr. : SUB-JN3QTW-20250903" at bounding box center [431, 162] width 188 height 9
click at [525, 60] on img at bounding box center [526, 59] width 6 height 6
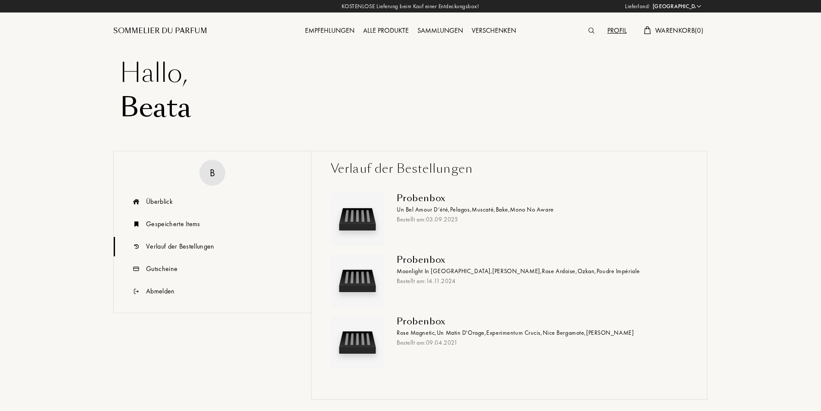
click at [699, 7] on select "[GEOGRAPHIC_DATA] [GEOGRAPHIC_DATA] [GEOGRAPHIC_DATA] [GEOGRAPHIC_DATA] [GEOGRA…" at bounding box center [677, 6] width 52 height 9
select select "PL"
click at [651, 2] on select "[GEOGRAPHIC_DATA] [GEOGRAPHIC_DATA] [GEOGRAPHIC_DATA] [GEOGRAPHIC_DATA] [GEOGRA…" at bounding box center [677, 6] width 52 height 9
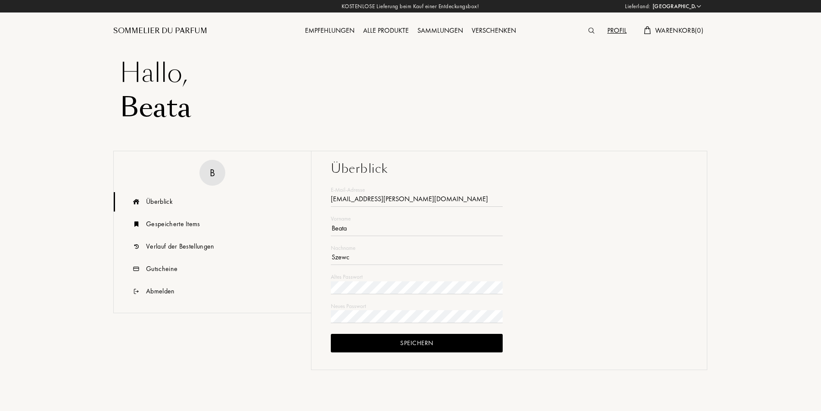
select select "PL"
click at [346, 31] on div "Empfehlungen" at bounding box center [330, 30] width 58 height 11
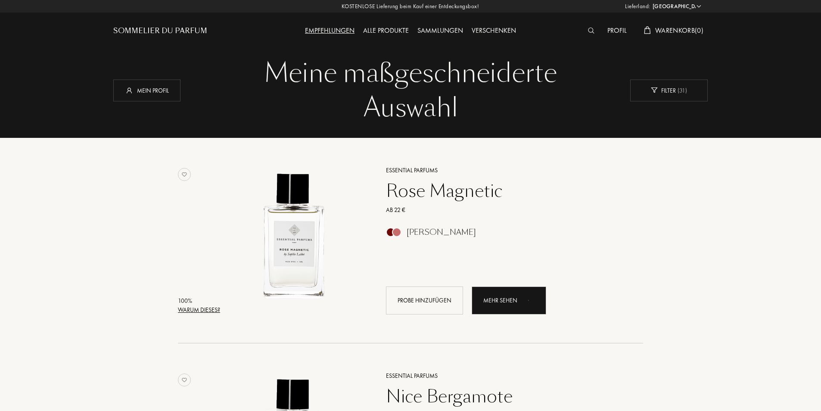
select select "PL"
click at [434, 27] on div "Sammlungen" at bounding box center [440, 30] width 54 height 11
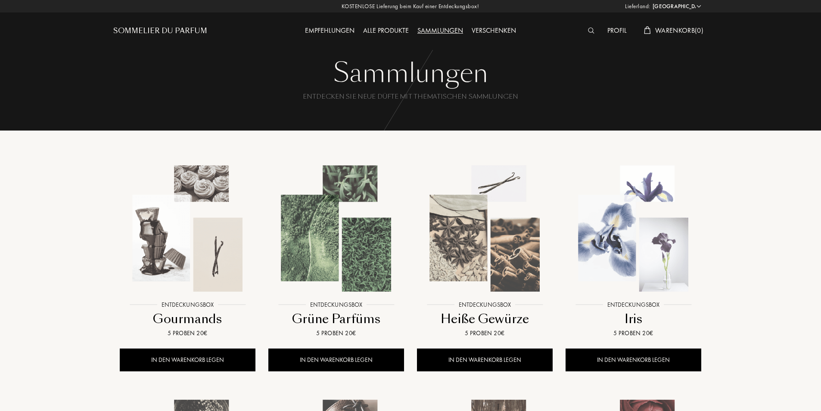
select select "PL"
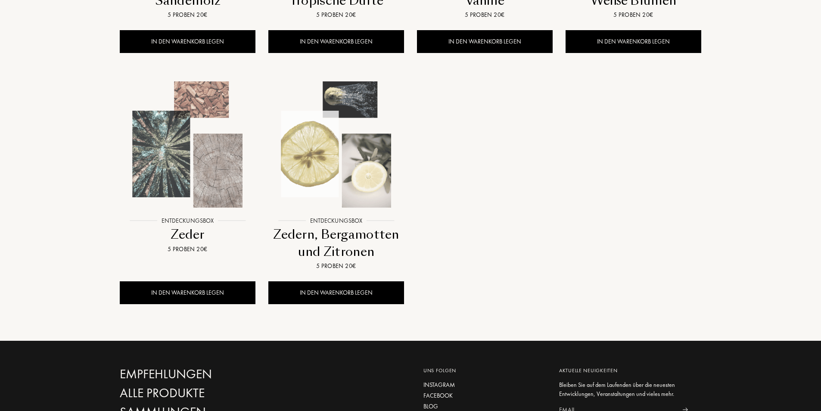
scroll to position [790, 0]
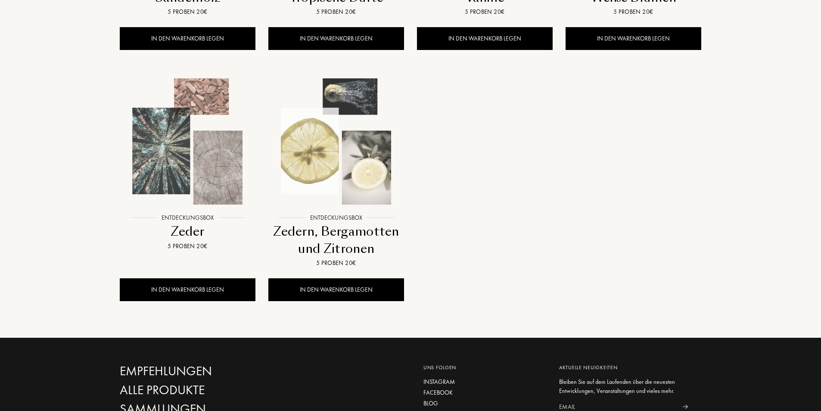
click at [327, 242] on div "Zedern, Bergamotten und Zitronen" at bounding box center [336, 240] width 129 height 34
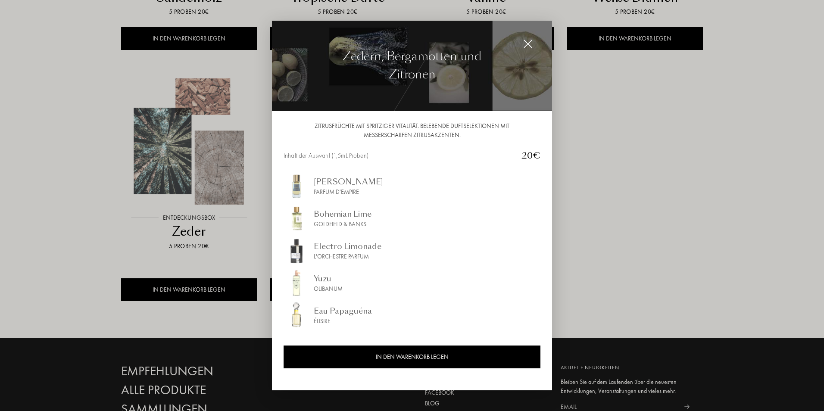
click at [679, 183] on div at bounding box center [412, 205] width 824 height 411
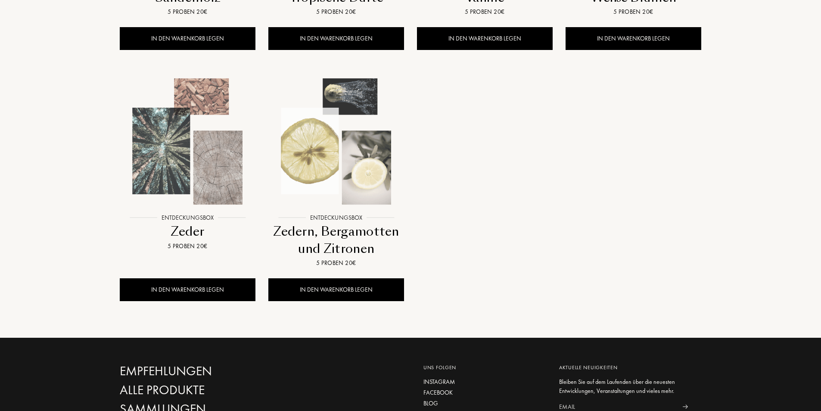
click at [191, 234] on div "Zeder" at bounding box center [187, 231] width 129 height 17
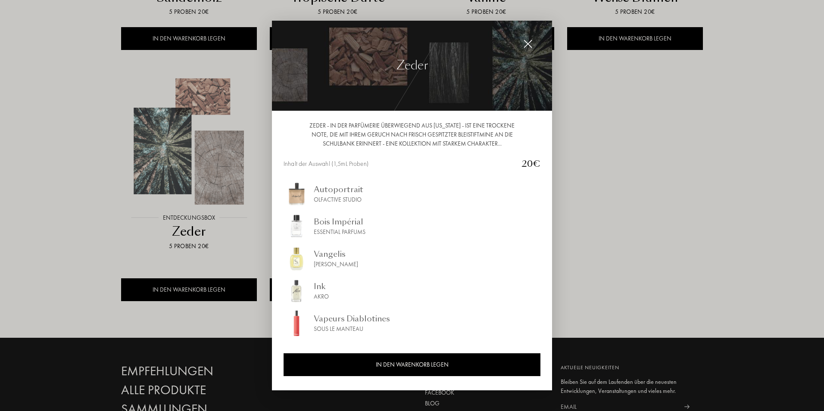
click at [661, 222] on div at bounding box center [412, 205] width 824 height 411
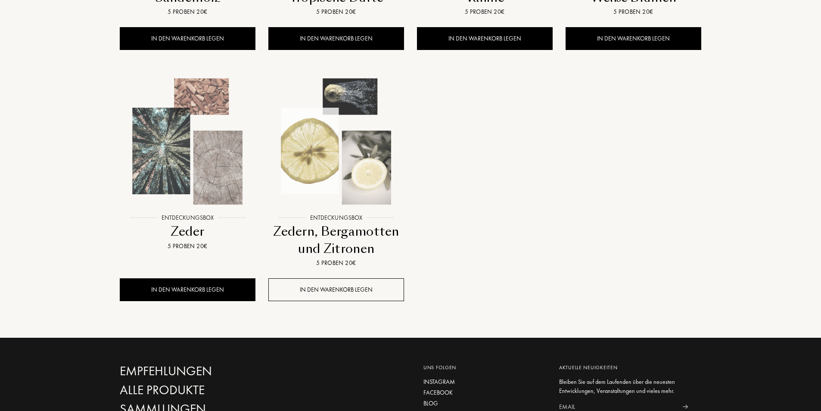
click at [327, 290] on div "IN DEN WARENKORB LEGEN" at bounding box center [336, 289] width 136 height 23
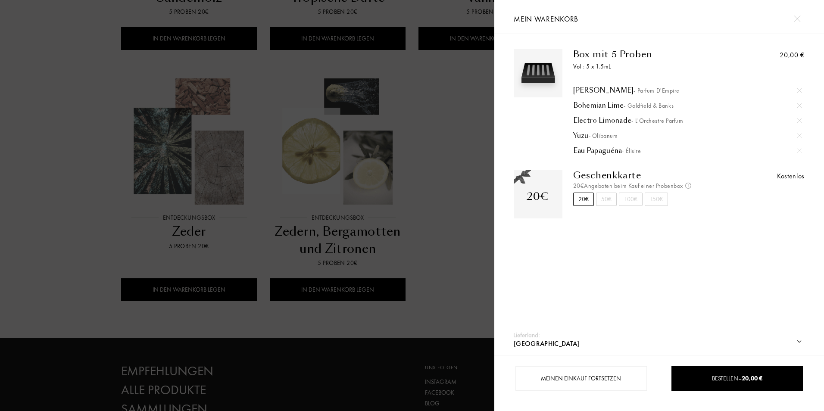
click at [796, 342] on select "Afghanistan Ägypten Albanien Algerien Amerikanische Jungferninseln Andorra Ango…" at bounding box center [663, 344] width 303 height 22
select select "CH"
click at [512, 333] on select "Afghanistan Ägypten Albanien Algerien Amerikanische Jungferninseln Andorra Ango…" at bounding box center [663, 344] width 303 height 22
select select "CH"
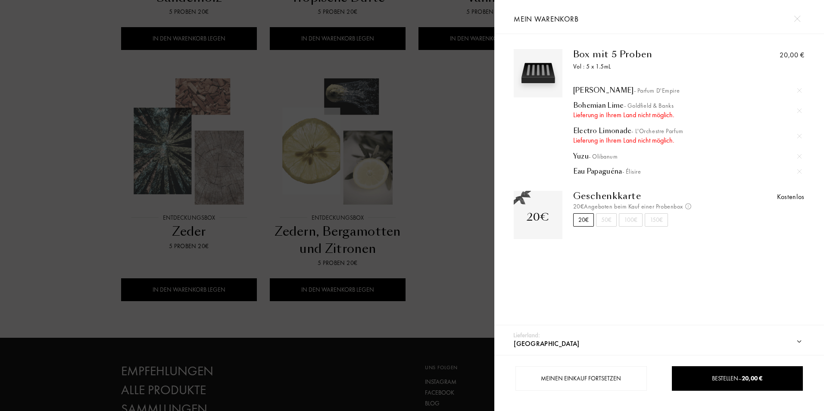
click at [796, 20] on img at bounding box center [797, 19] width 6 height 6
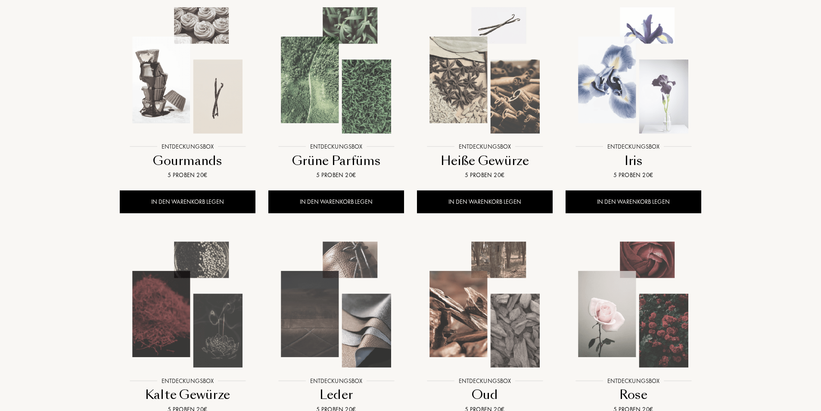
scroll to position [0, 0]
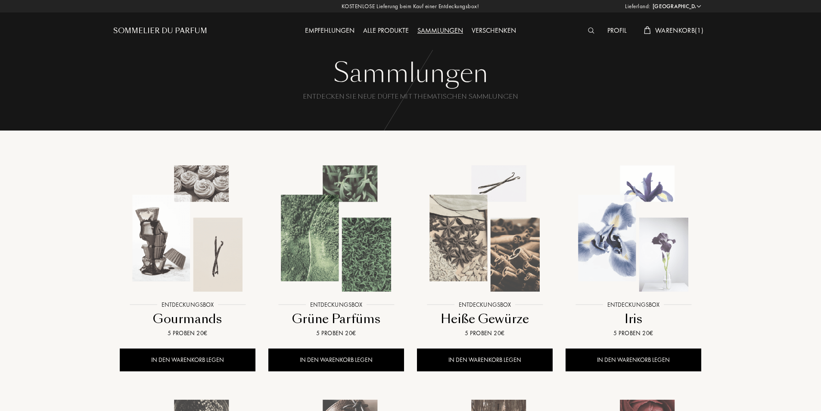
click at [352, 244] on img at bounding box center [336, 229] width 134 height 134
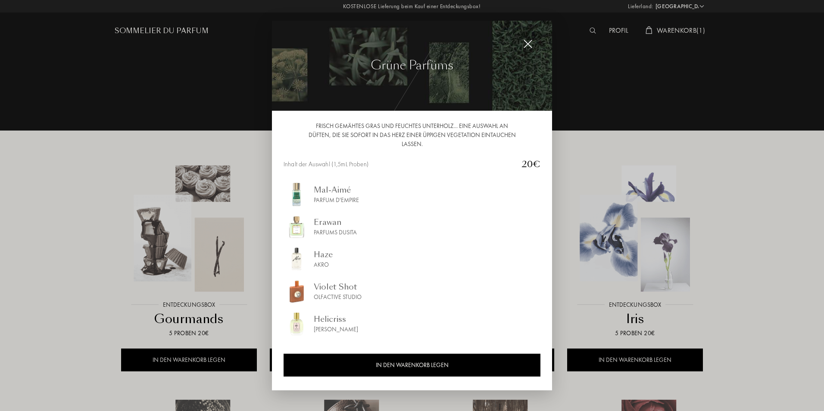
click at [528, 44] on img at bounding box center [527, 43] width 9 height 9
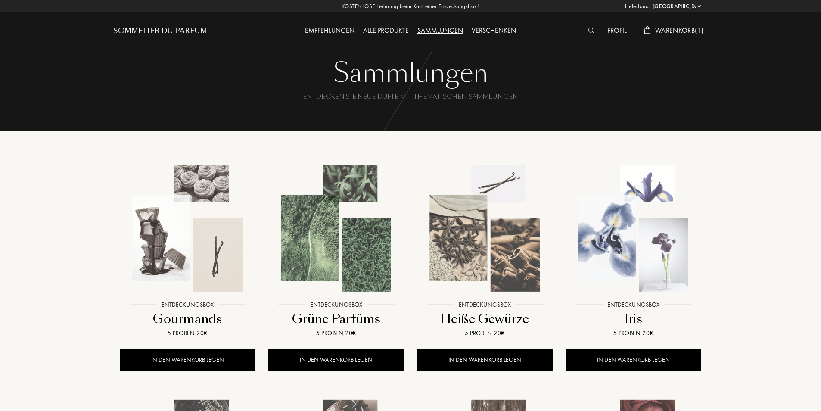
click at [386, 30] on div "Alle Produkte" at bounding box center [386, 30] width 54 height 11
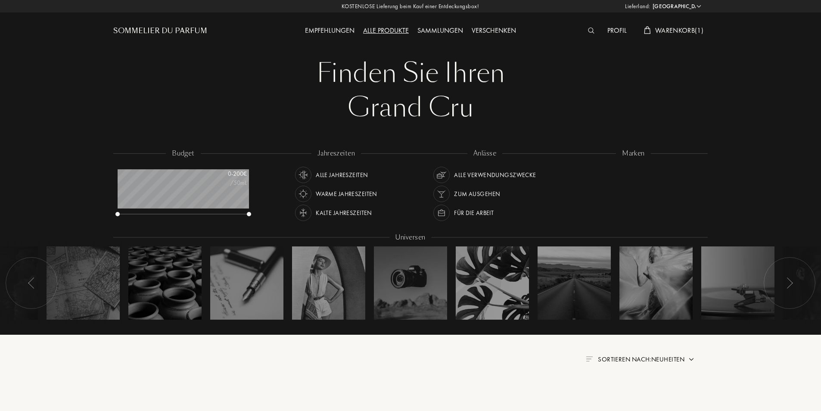
select select "CH"
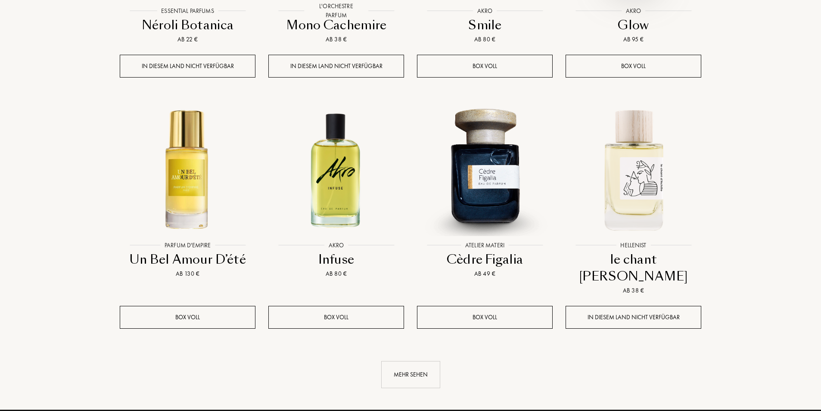
scroll to position [790, 0]
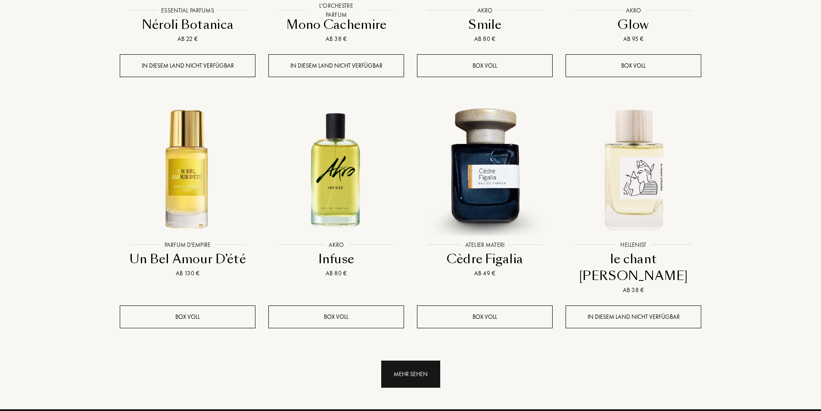
click at [416, 361] on div "Mehr sehen" at bounding box center [410, 374] width 59 height 27
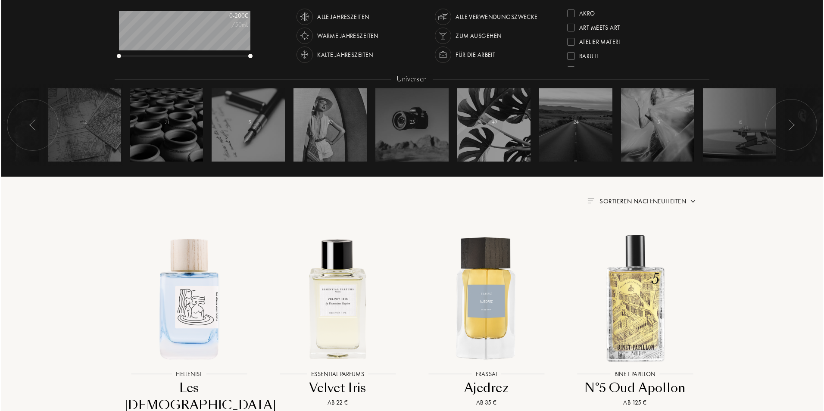
scroll to position [0, 0]
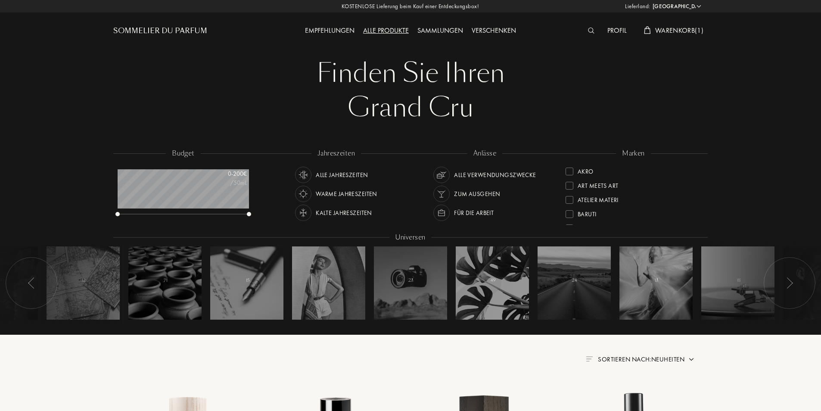
click at [671, 31] on span "Warenkorb ( 1 )" at bounding box center [680, 30] width 48 height 9
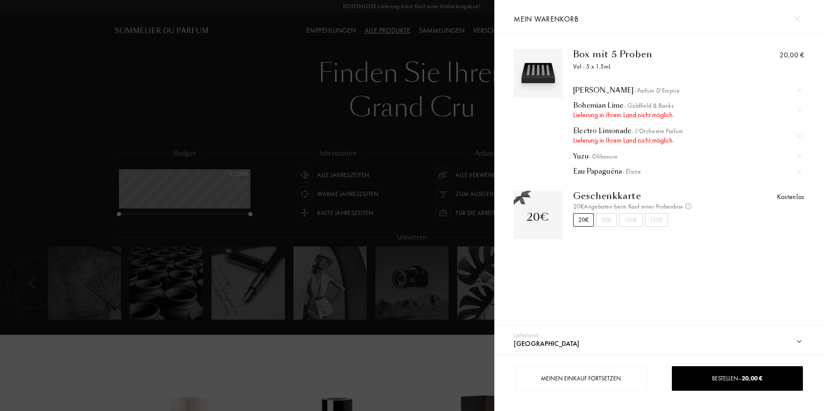
click at [598, 171] on div "Eau Papaguéna - Élisire" at bounding box center [687, 171] width 229 height 9
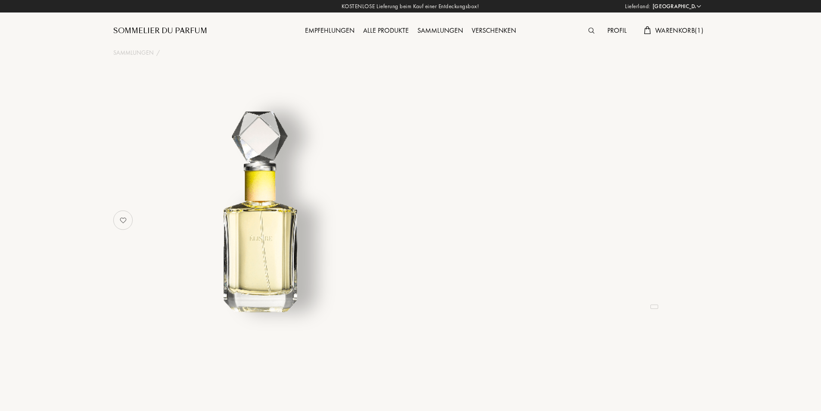
select select "CH"
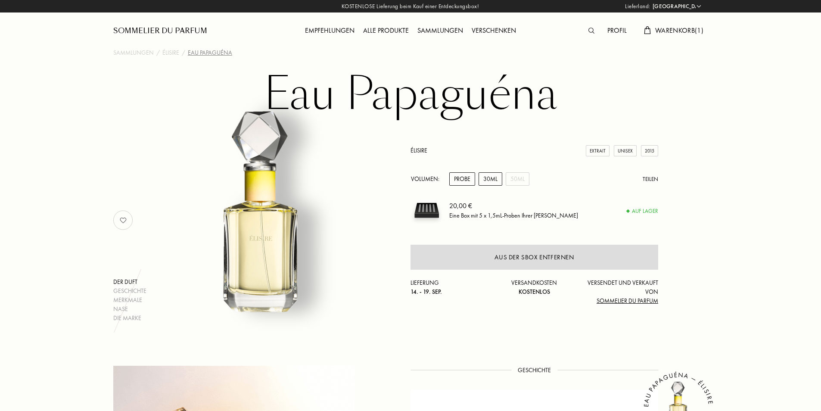
click at [493, 181] on div "30mL" at bounding box center [491, 178] width 24 height 13
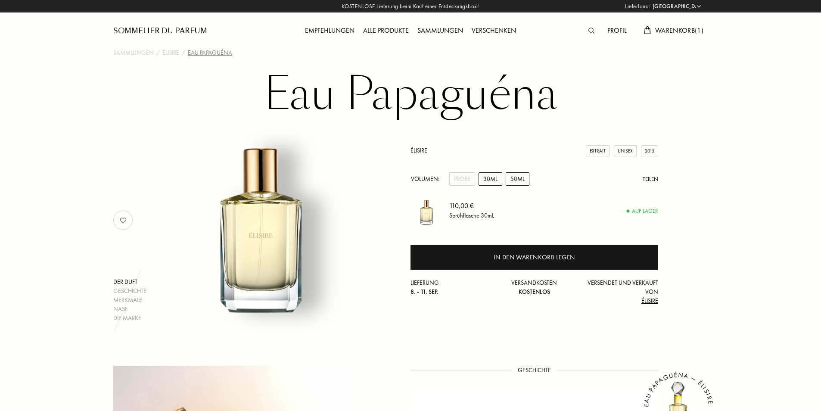
click at [513, 181] on div "50mL" at bounding box center [518, 178] width 24 height 13
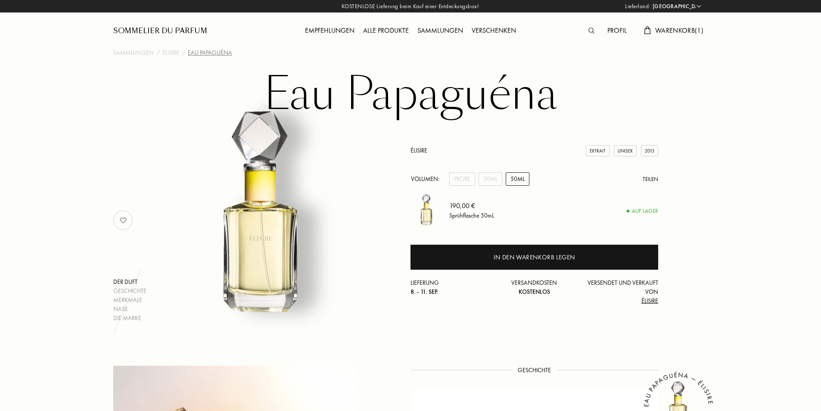
click at [318, 27] on div "Empfehlungen" at bounding box center [330, 30] width 58 height 11
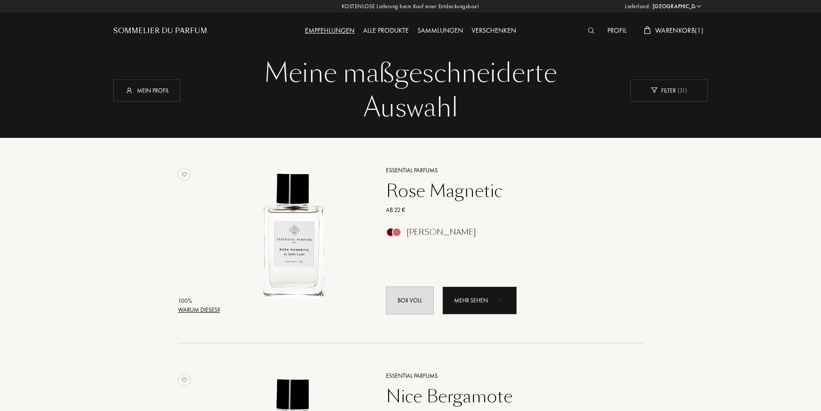
select select "CH"
click at [150, 88] on div "Mein Profil" at bounding box center [146, 90] width 67 height 22
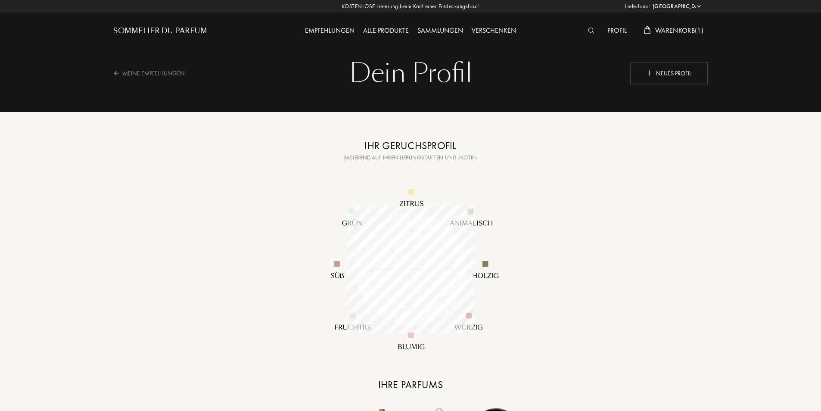
select select "CH"
